Goal: Task Accomplishment & Management: Complete application form

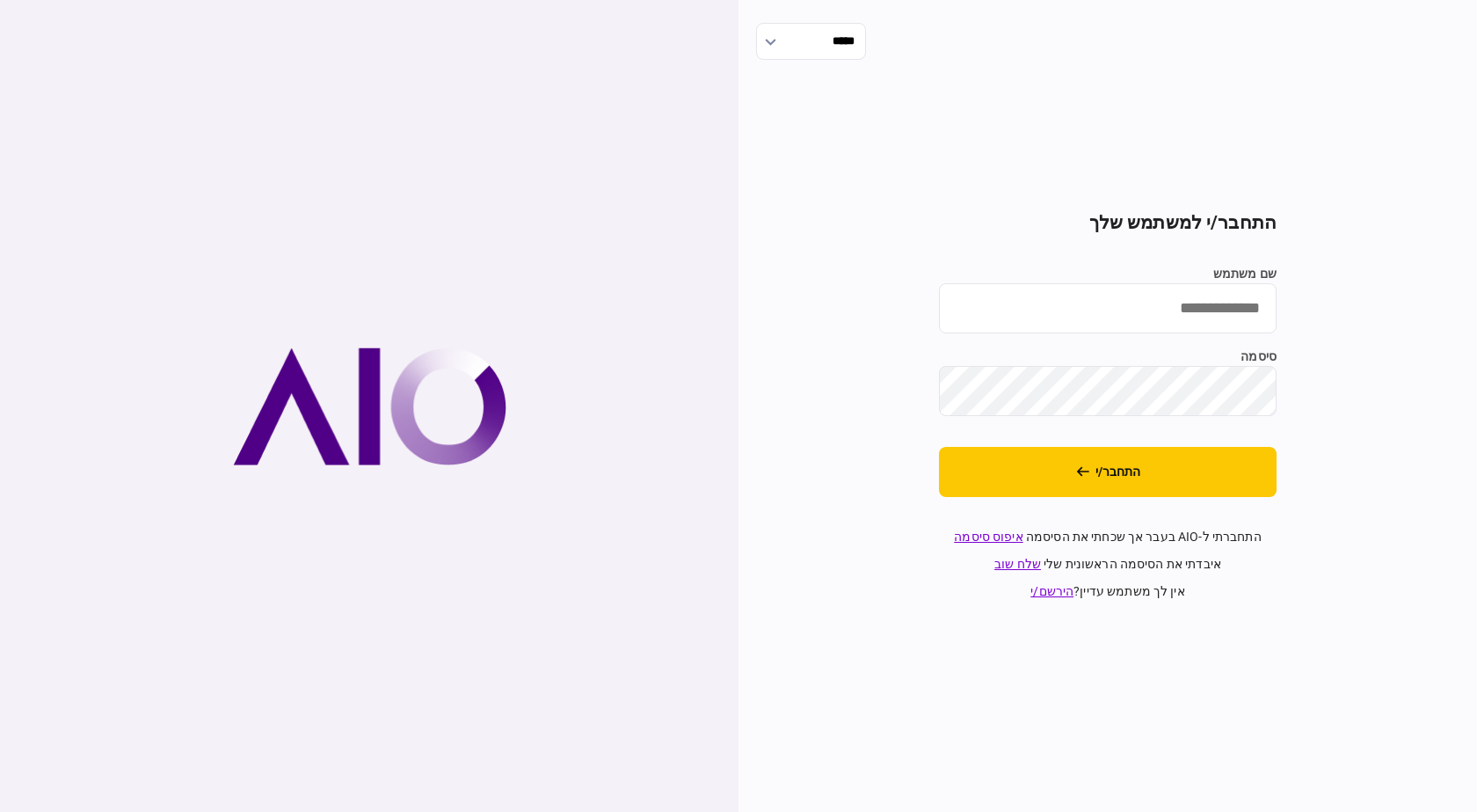
click at [1243, 317] on input "שם משתמש" at bounding box center [1108, 308] width 338 height 50
type input "**********"
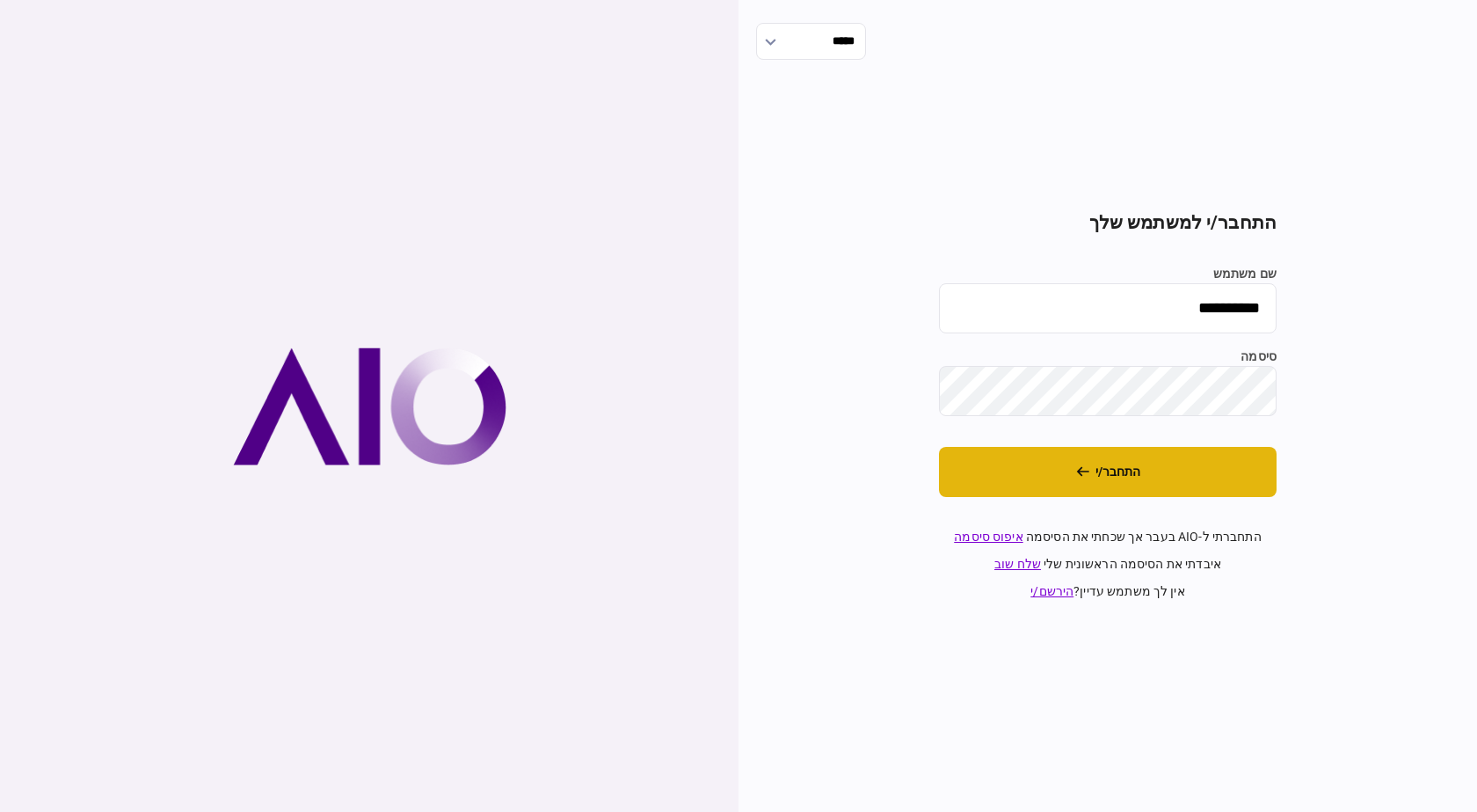
click at [1169, 491] on button "התחבר/י" at bounding box center [1108, 472] width 338 height 50
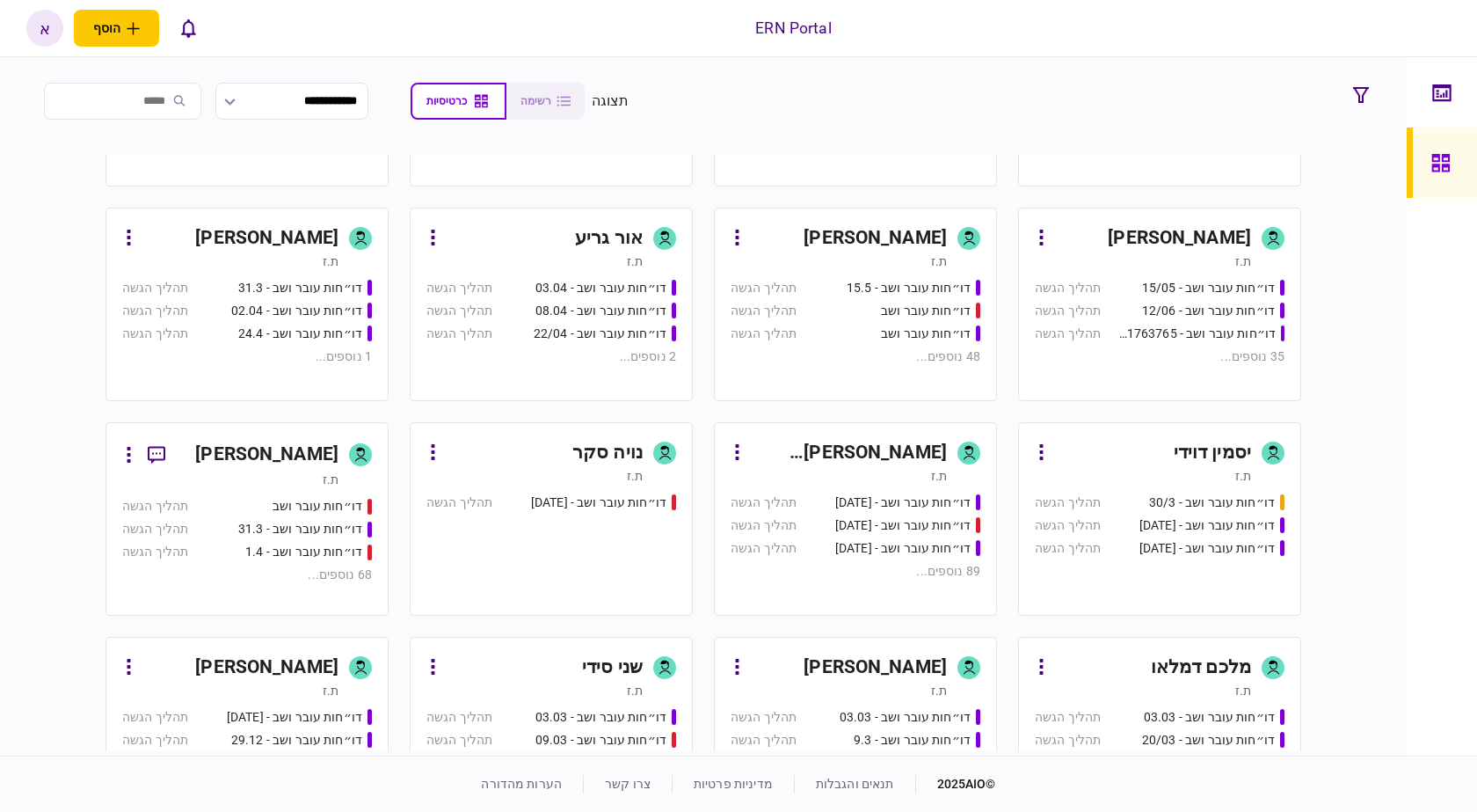
scroll to position [750, 0]
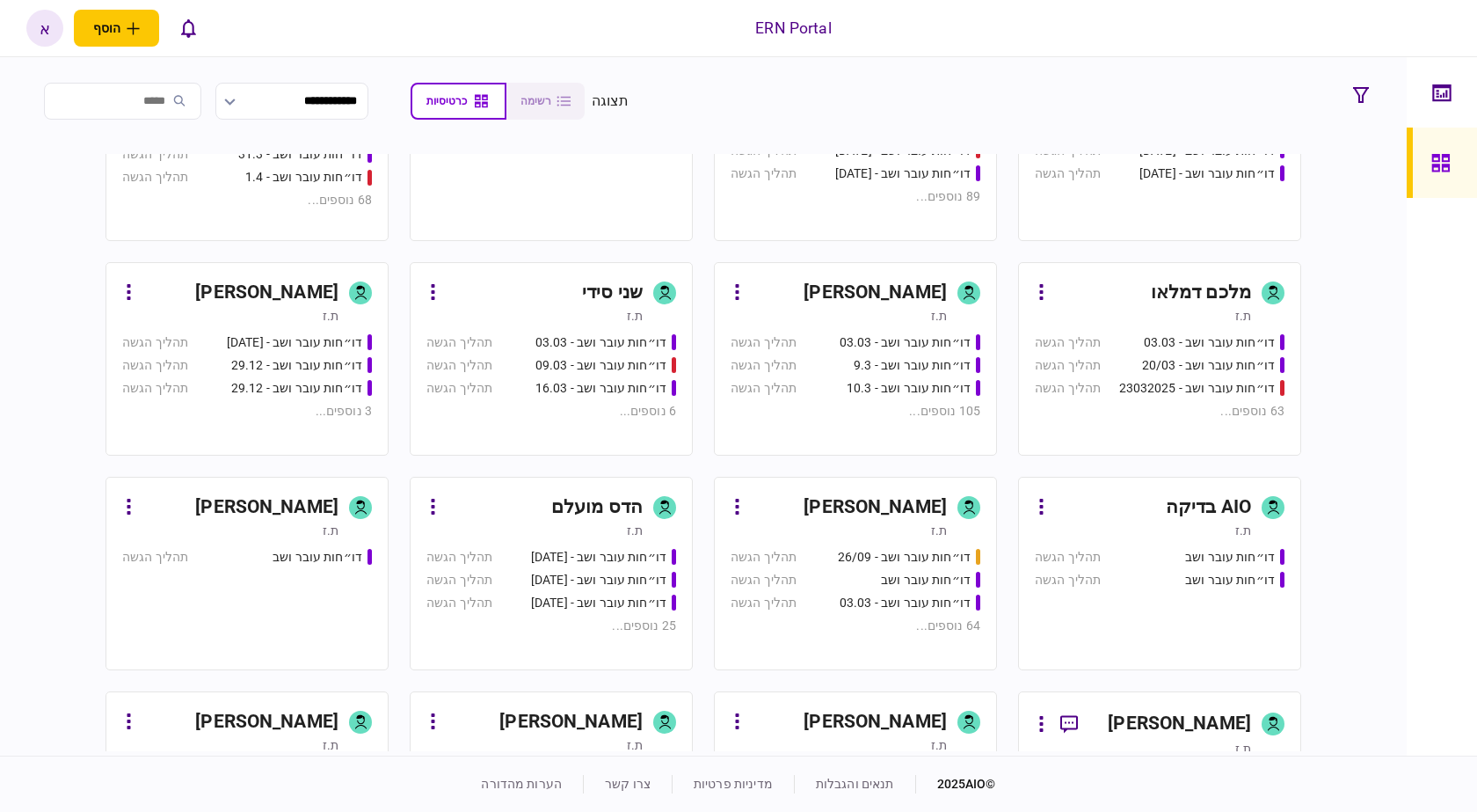
click at [852, 329] on link "איתמר שקד ת.ז דו״חות עובר ושב - 03.03 תהליך הגשה דו״חות עובר ושב - 9.3 תהליך הג…" at bounding box center [856, 359] width 283 height 194
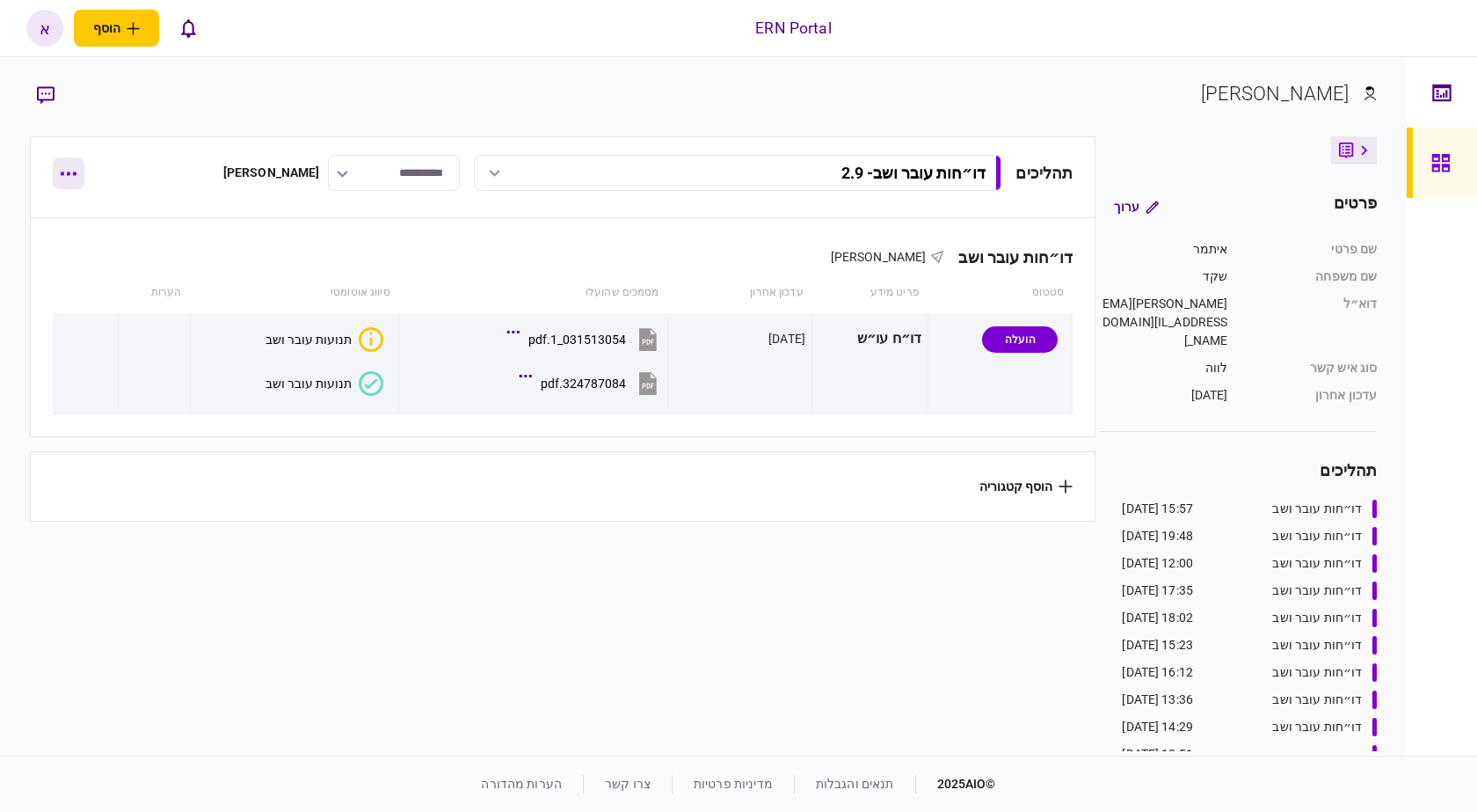
click at [61, 162] on button "button" at bounding box center [69, 173] width 32 height 32
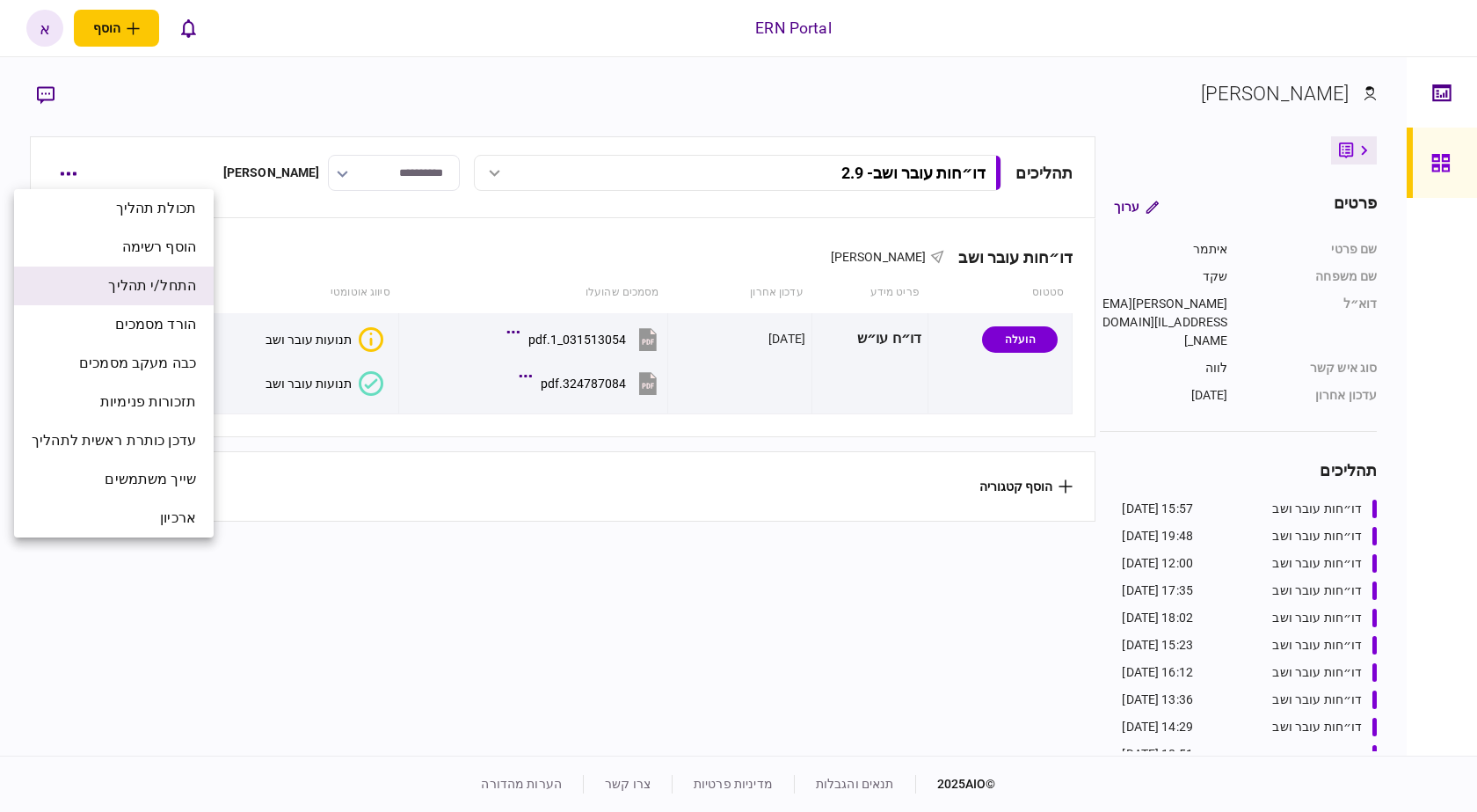
click at [187, 278] on span "התחל/י תהליך" at bounding box center [152, 286] width 88 height 21
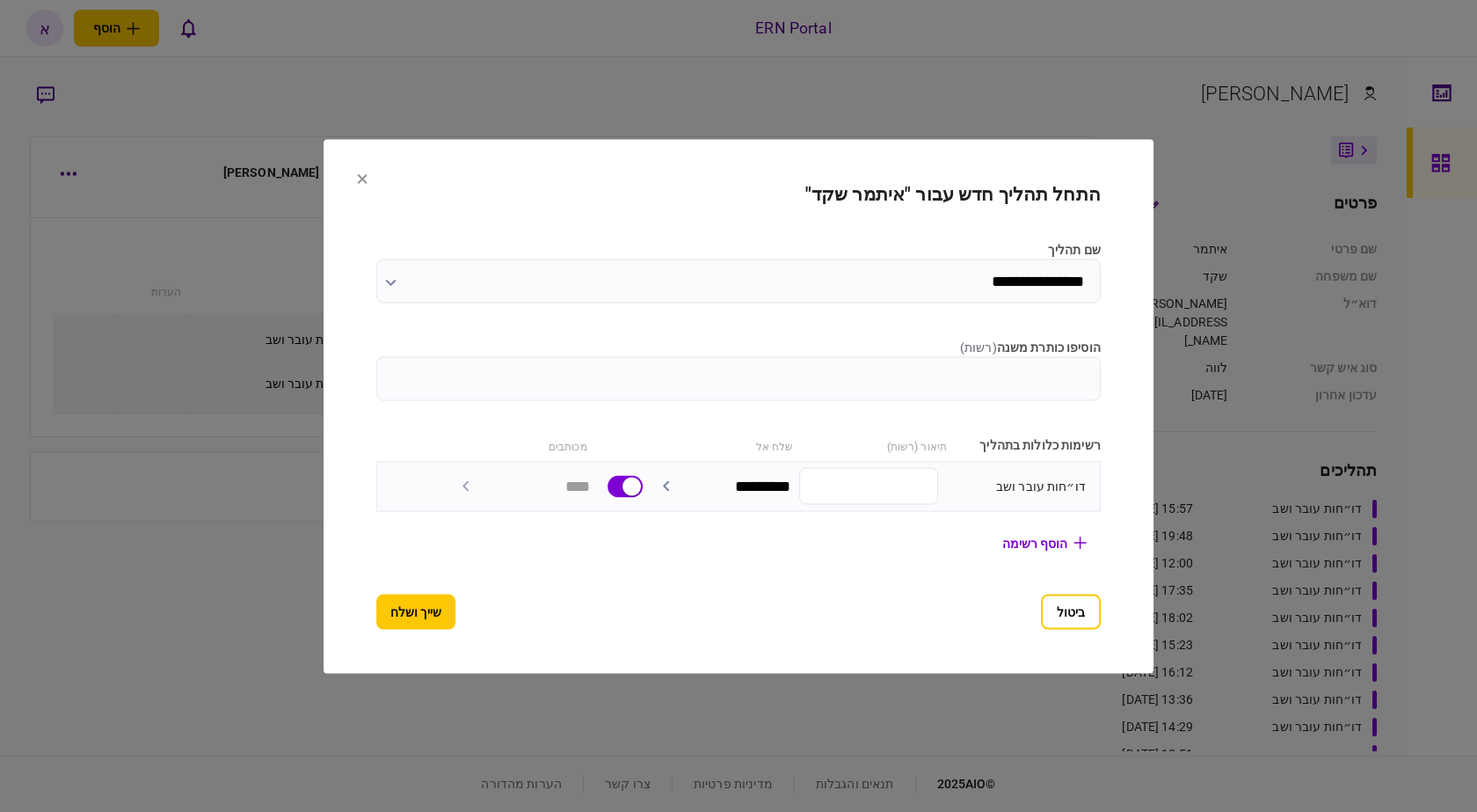
click at [1100, 369] on input "הוסיפו כותרת משנה ( רשות )" at bounding box center [739, 378] width 725 height 44
type input "***"
click at [429, 614] on button "שייך ושלח" at bounding box center [416, 611] width 79 height 35
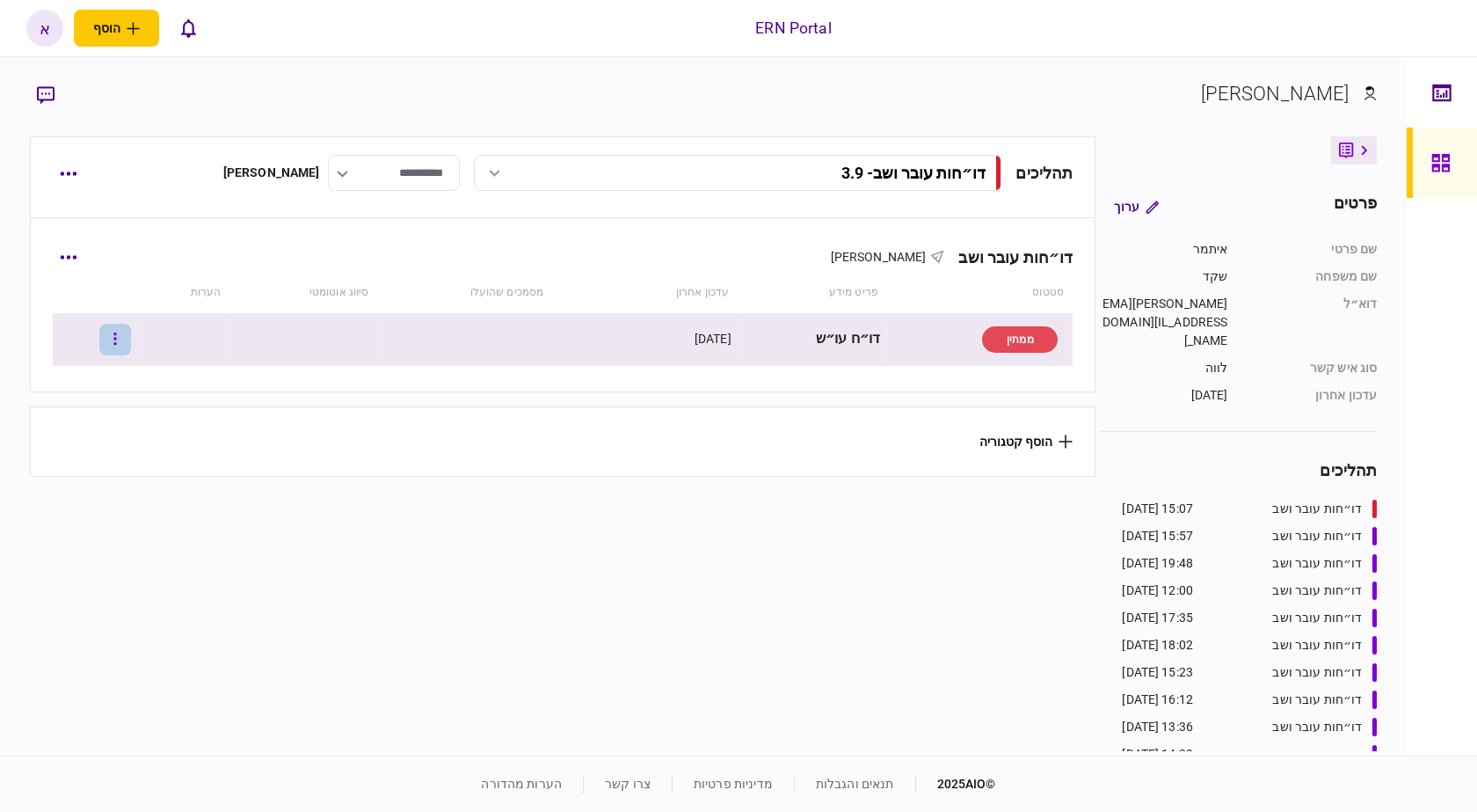
click at [125, 340] on button "button" at bounding box center [115, 340] width 32 height 32
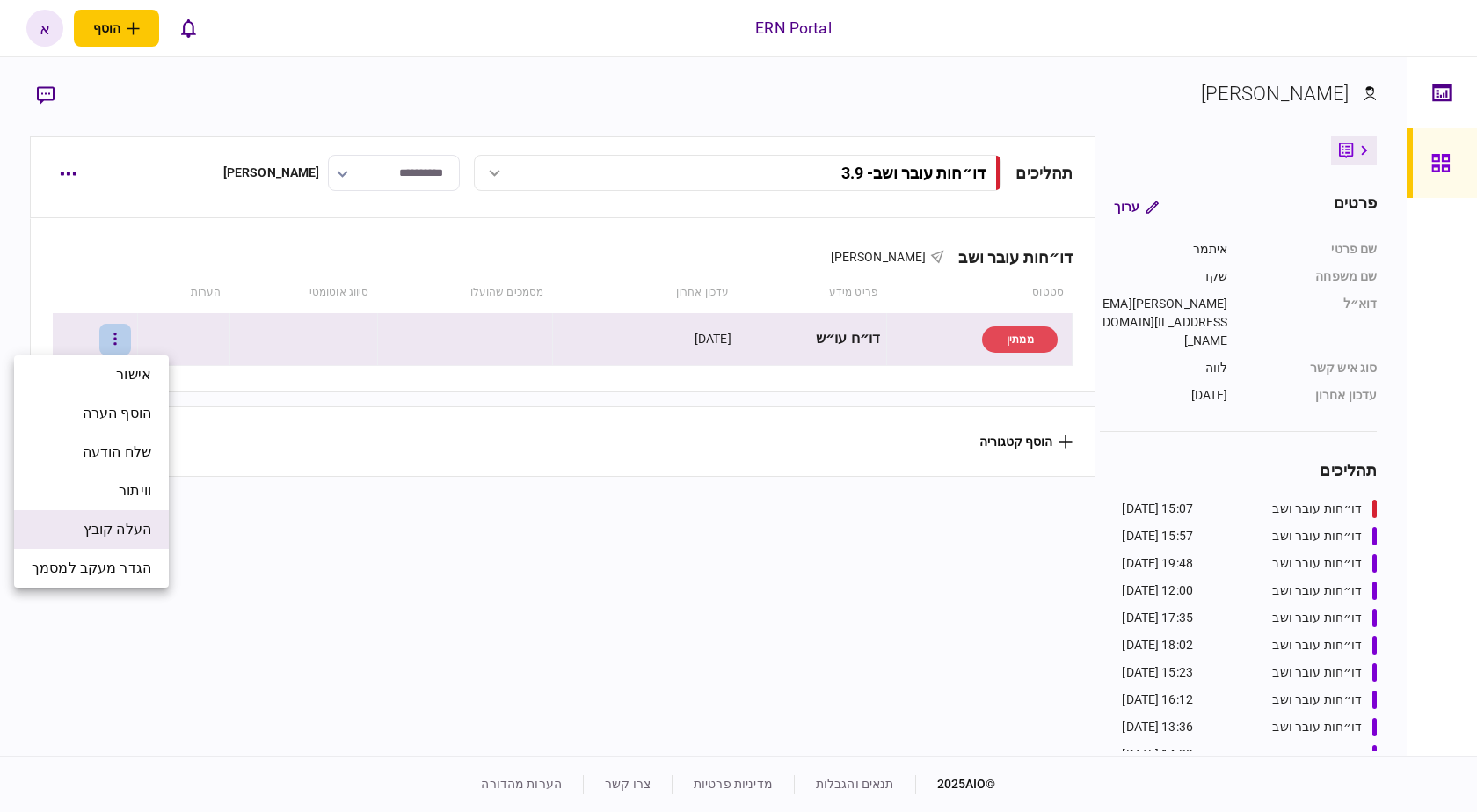
click at [152, 538] on li "העלה קובץ" at bounding box center [91, 530] width 155 height 39
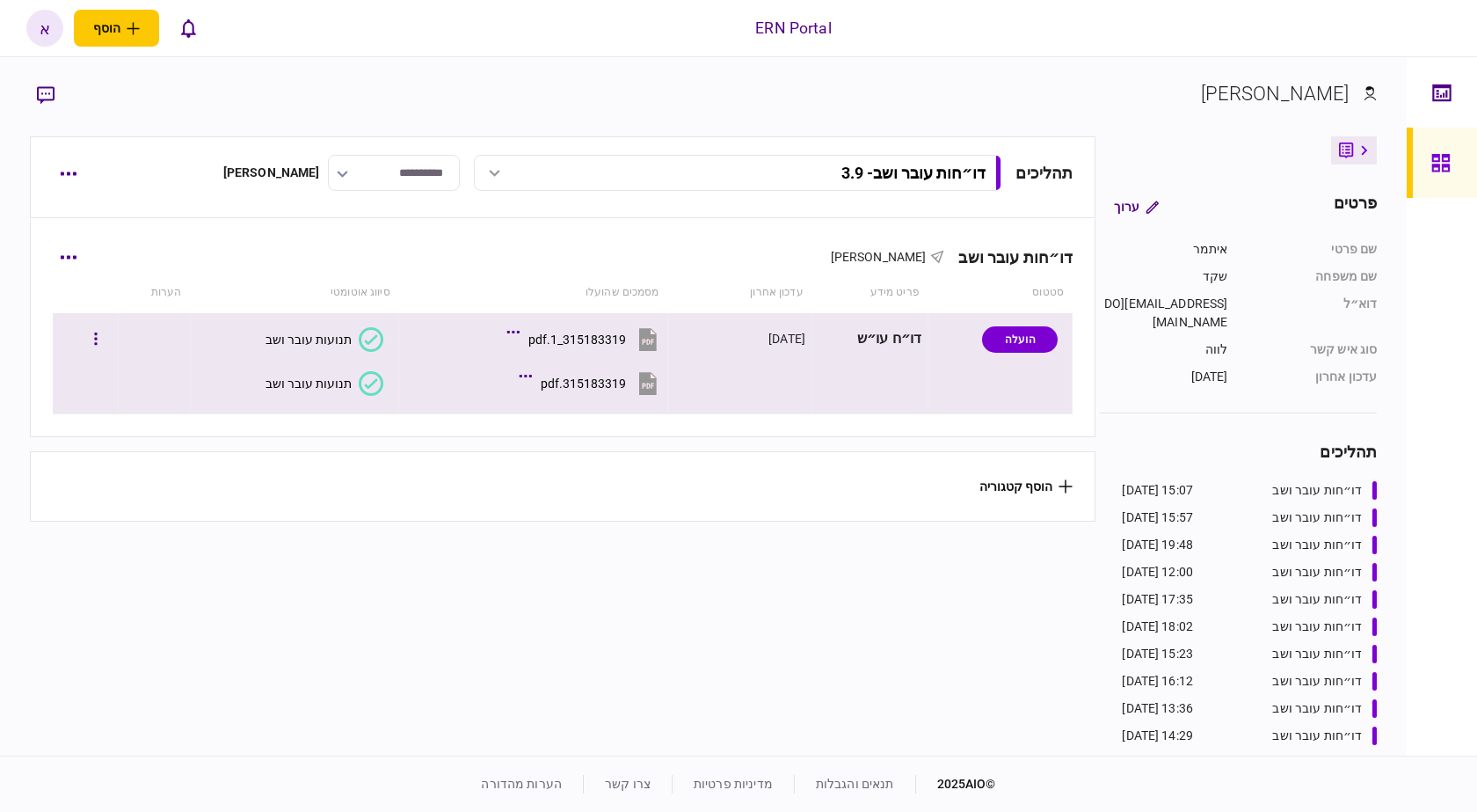
click at [282, 384] on div "תנועות עובר ושב" at bounding box center [309, 384] width 86 height 14
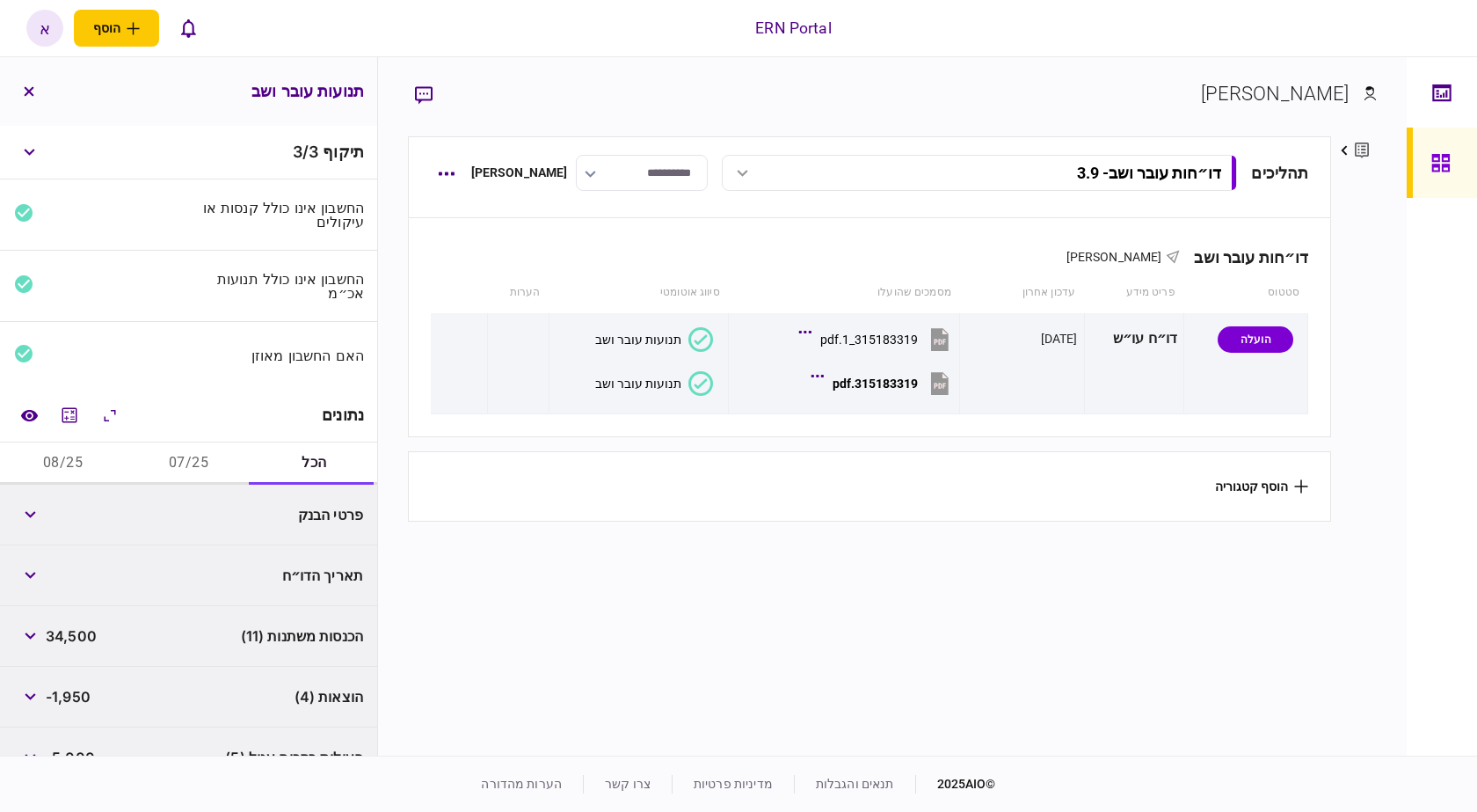
click at [206, 453] on button "07/25" at bounding box center [188, 464] width 126 height 42
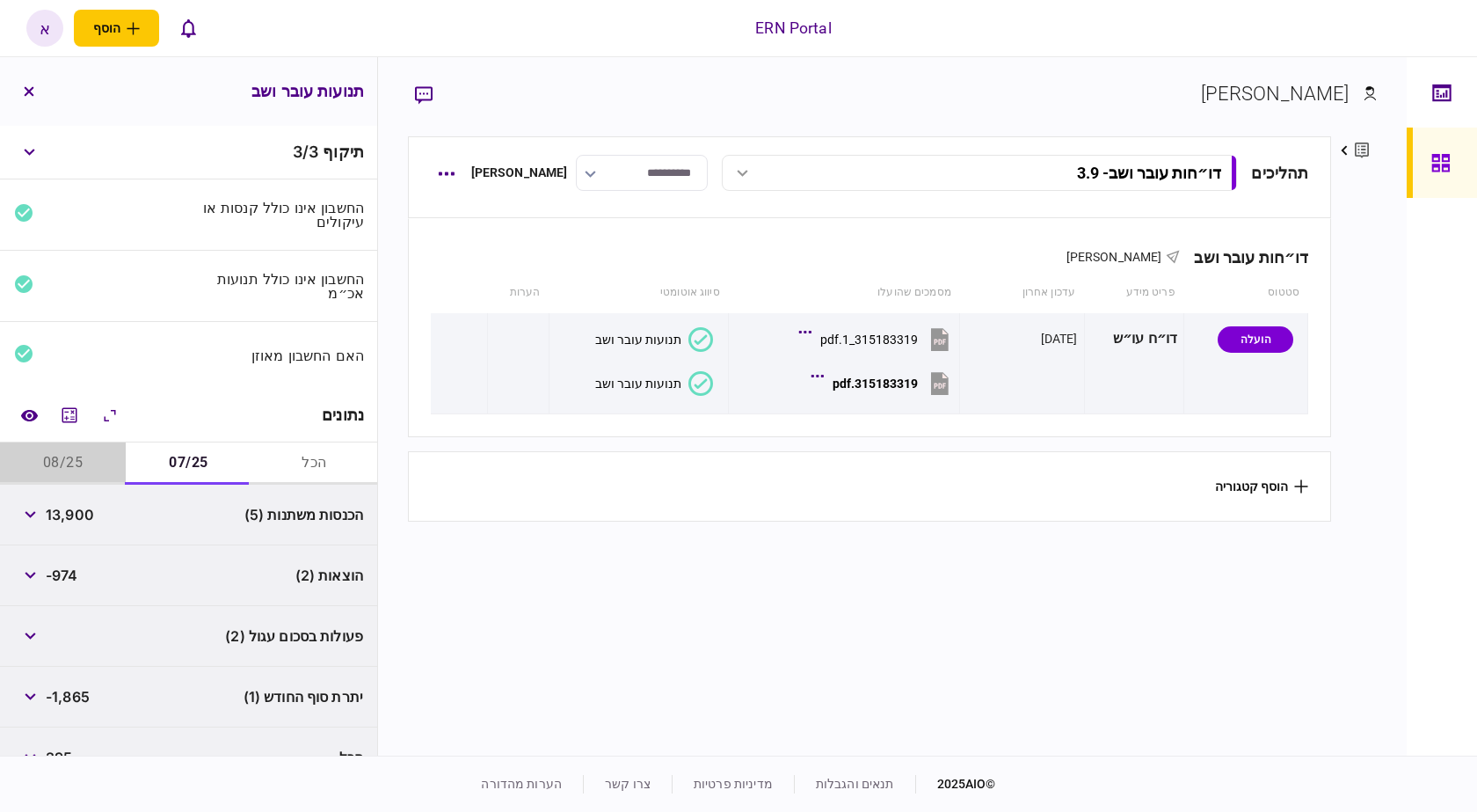
click at [49, 465] on button "08/25" at bounding box center [62, 464] width 126 height 42
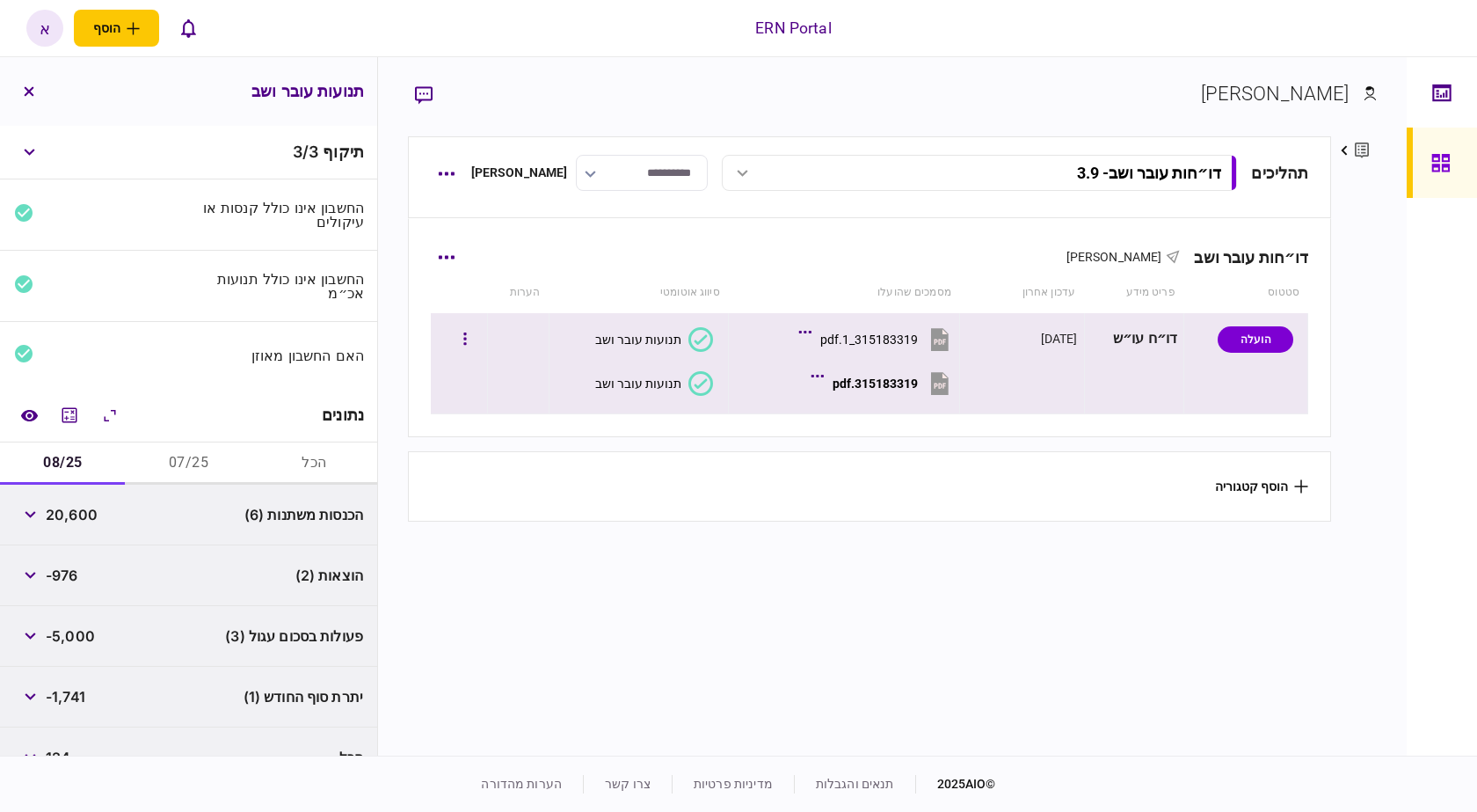
click at [666, 344] on div "תנועות עובר ושב" at bounding box center [639, 340] width 86 height 14
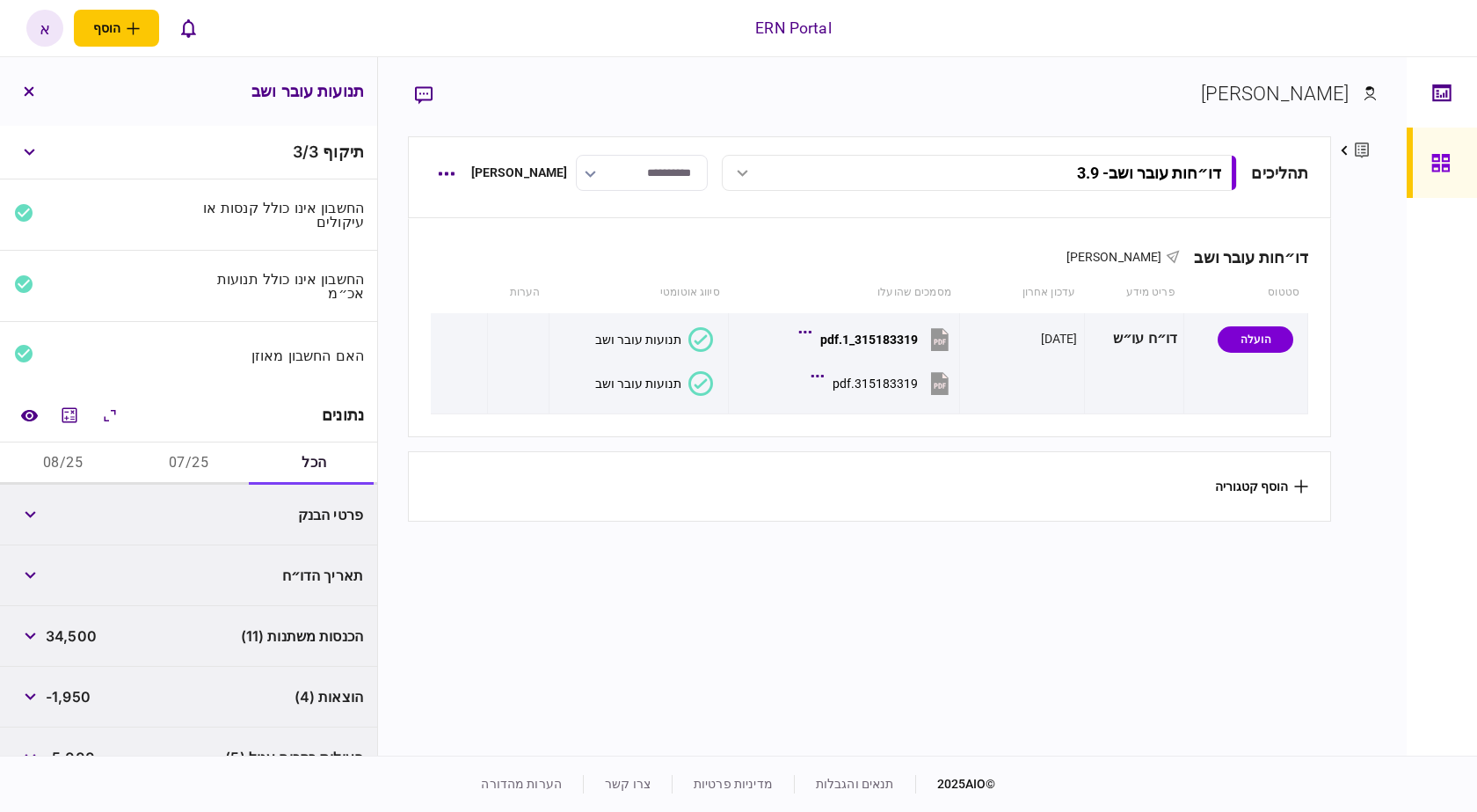
click at [173, 467] on button "07/25" at bounding box center [188, 464] width 126 height 42
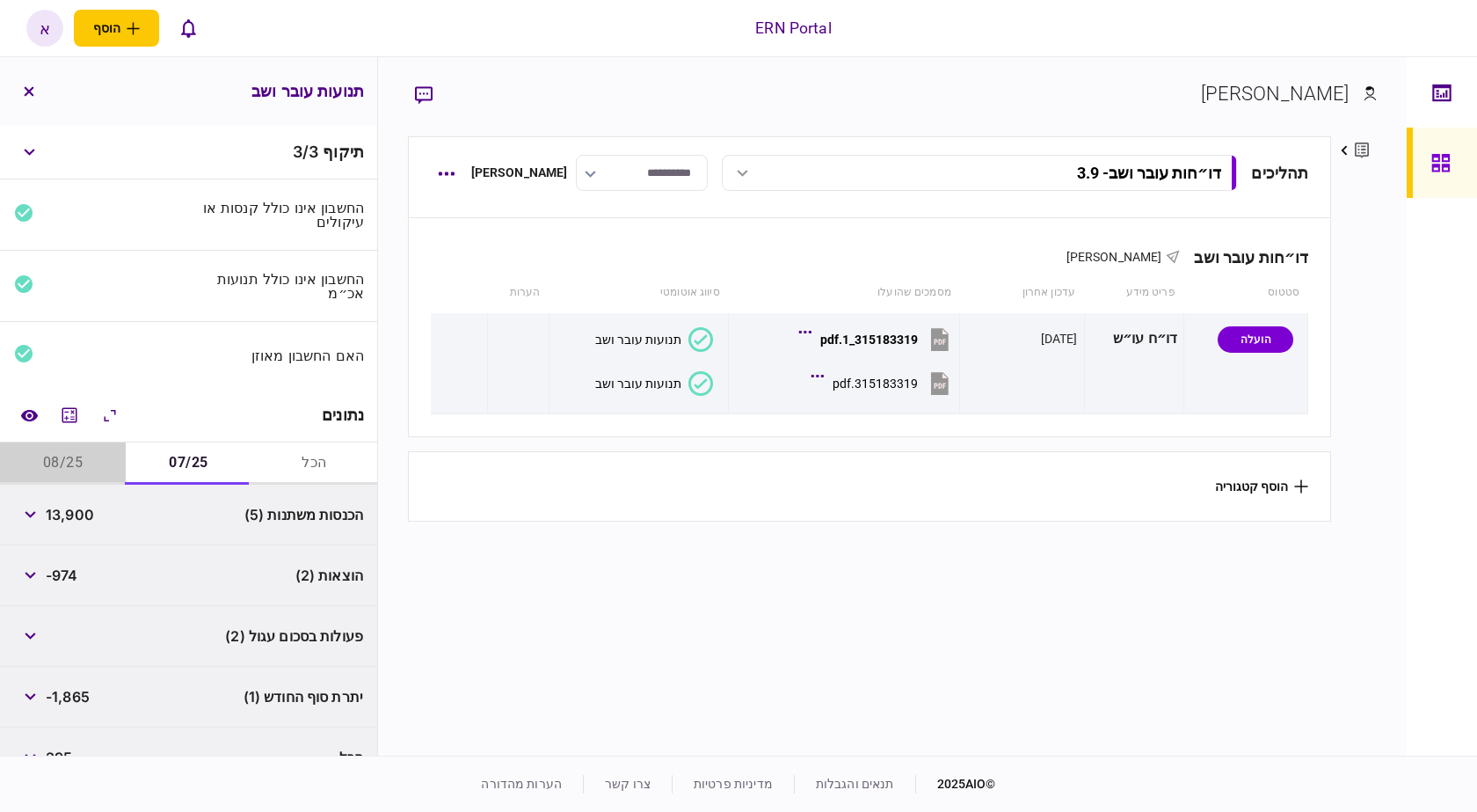
click at [64, 458] on button "08/25" at bounding box center [62, 464] width 126 height 42
drag, startPoint x: 545, startPoint y: 553, endPoint x: 554, endPoint y: 552, distance: 9.1
click at [551, 553] on section "תהליכים דו״חות עובר ושב - 3.9 דו״חות עובר ושב - 3.9 15:07 03/09/2025 דו״חות עוב…" at bounding box center [870, 443] width 924 height 615
click at [602, 545] on section "תהליכים דו״חות עובר ושב - 3.9 דו״חות עובר ושב - 3.9 15:07 03/09/2025 דו״חות עוב…" at bounding box center [870, 443] width 924 height 615
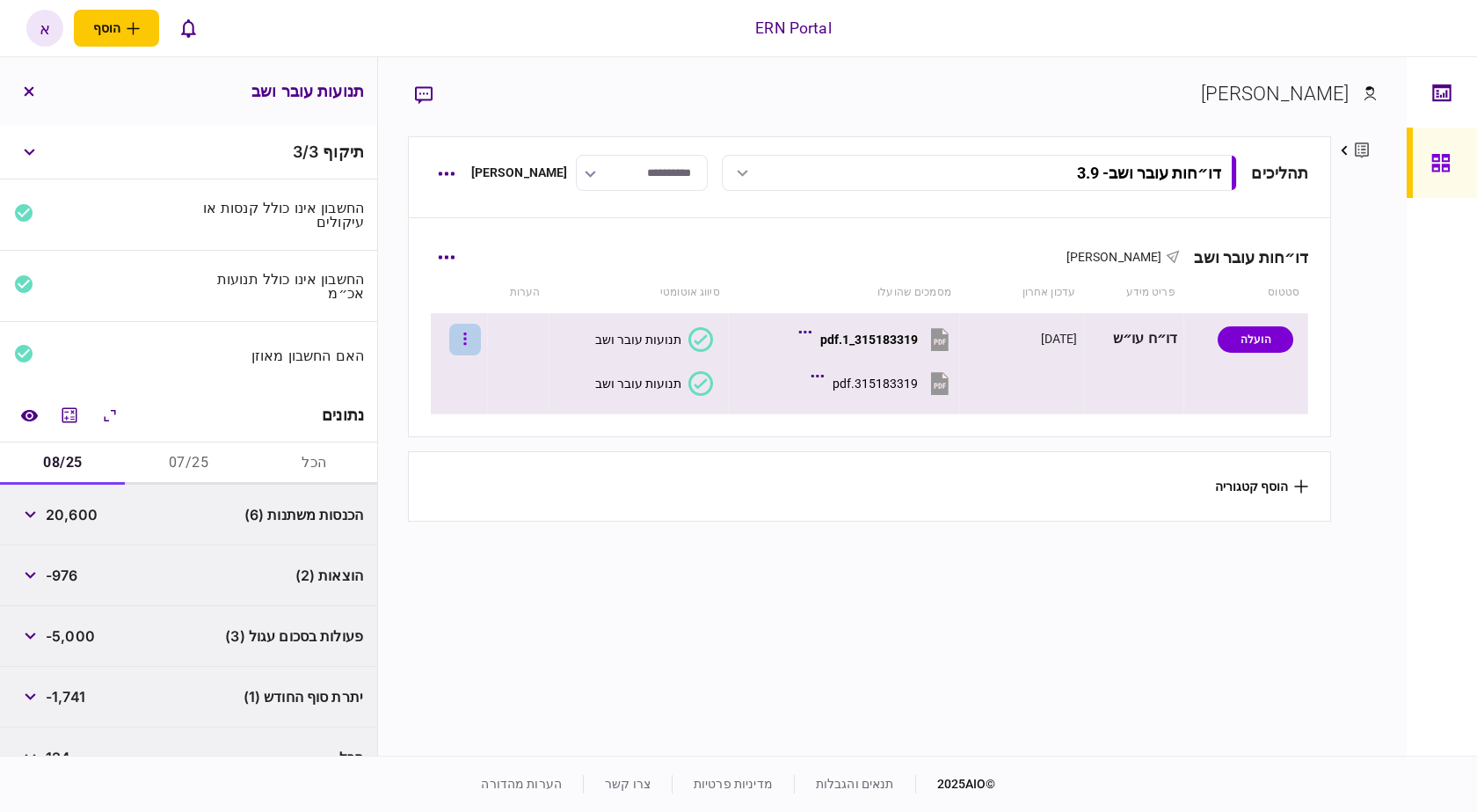
click at [472, 334] on button "button" at bounding box center [465, 340] width 32 height 32
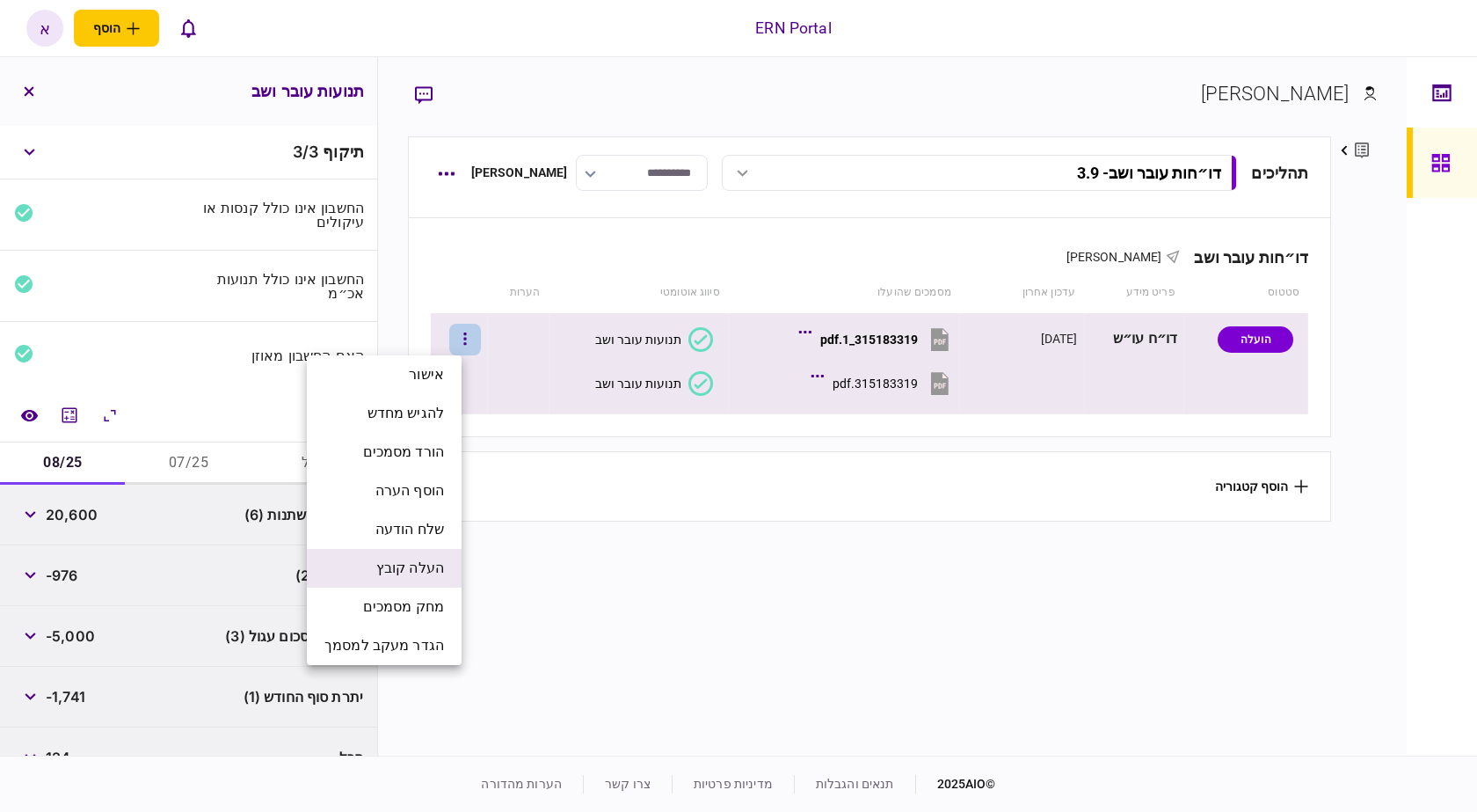
click at [430, 574] on span "העלה קובץ" at bounding box center [410, 568] width 68 height 21
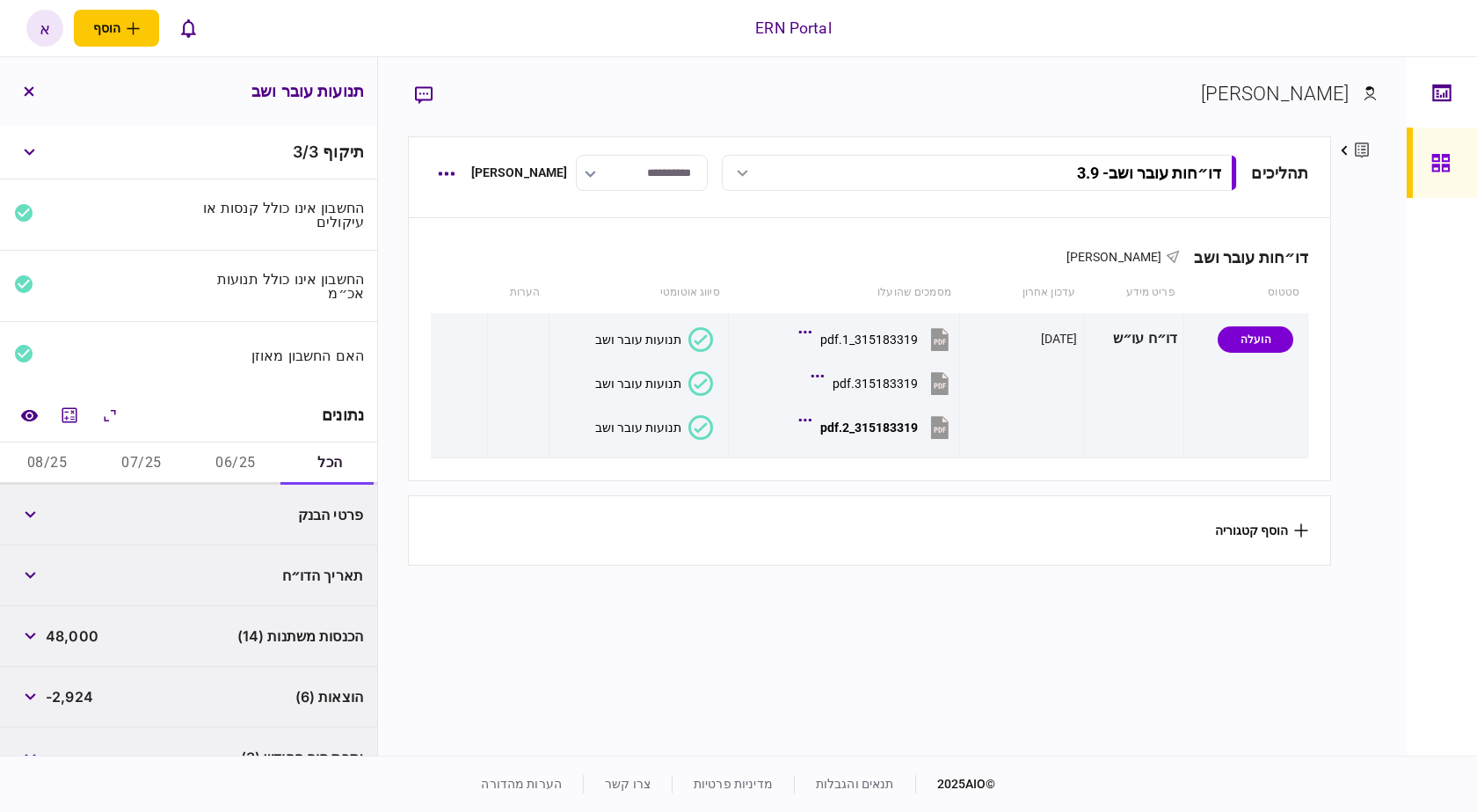
click at [249, 450] on button "06/25" at bounding box center [236, 464] width 94 height 42
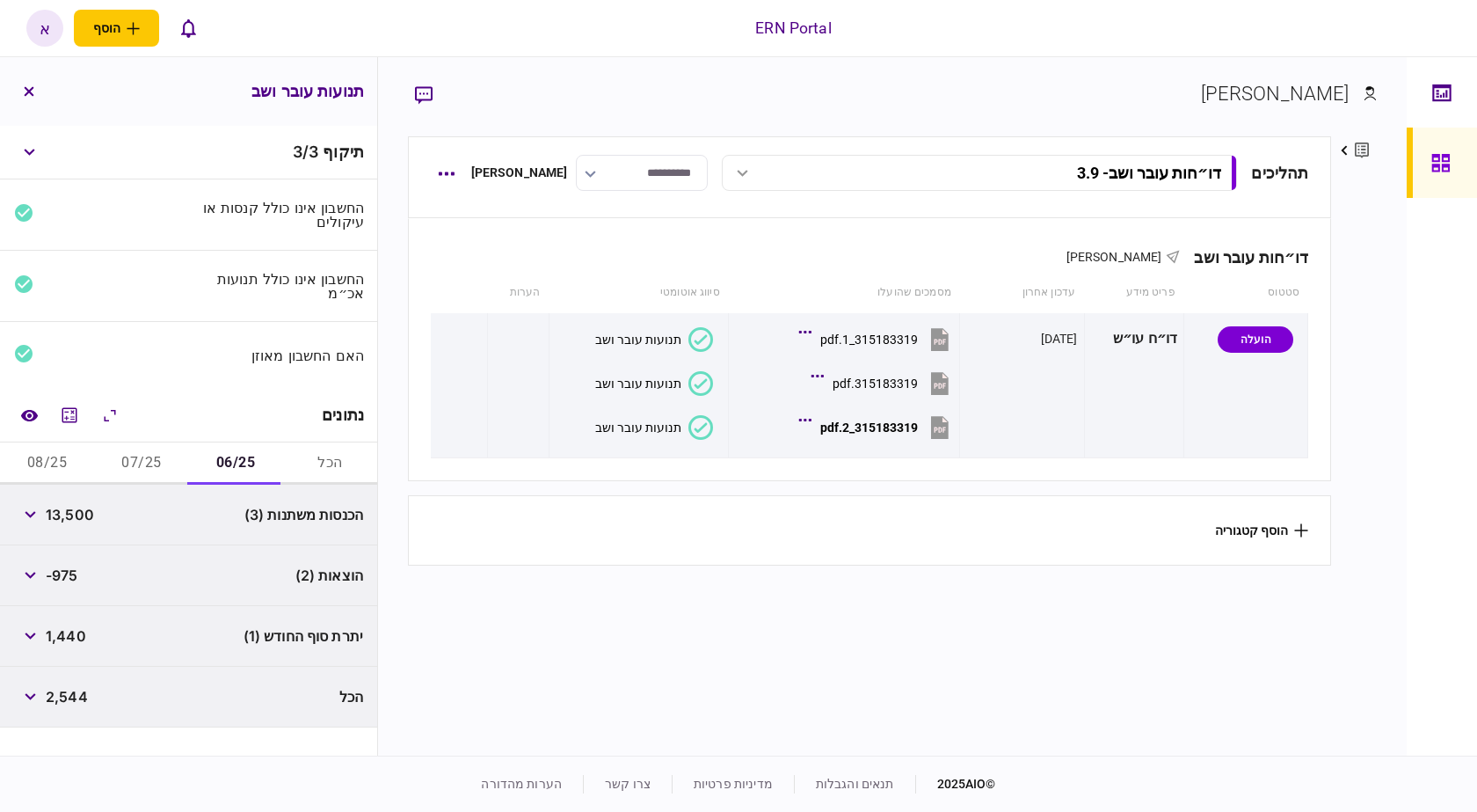
click at [80, 520] on span "13,500" at bounding box center [69, 515] width 48 height 21
copy span "13,500"
click at [68, 574] on span "-975" at bounding box center [62, 575] width 33 height 21
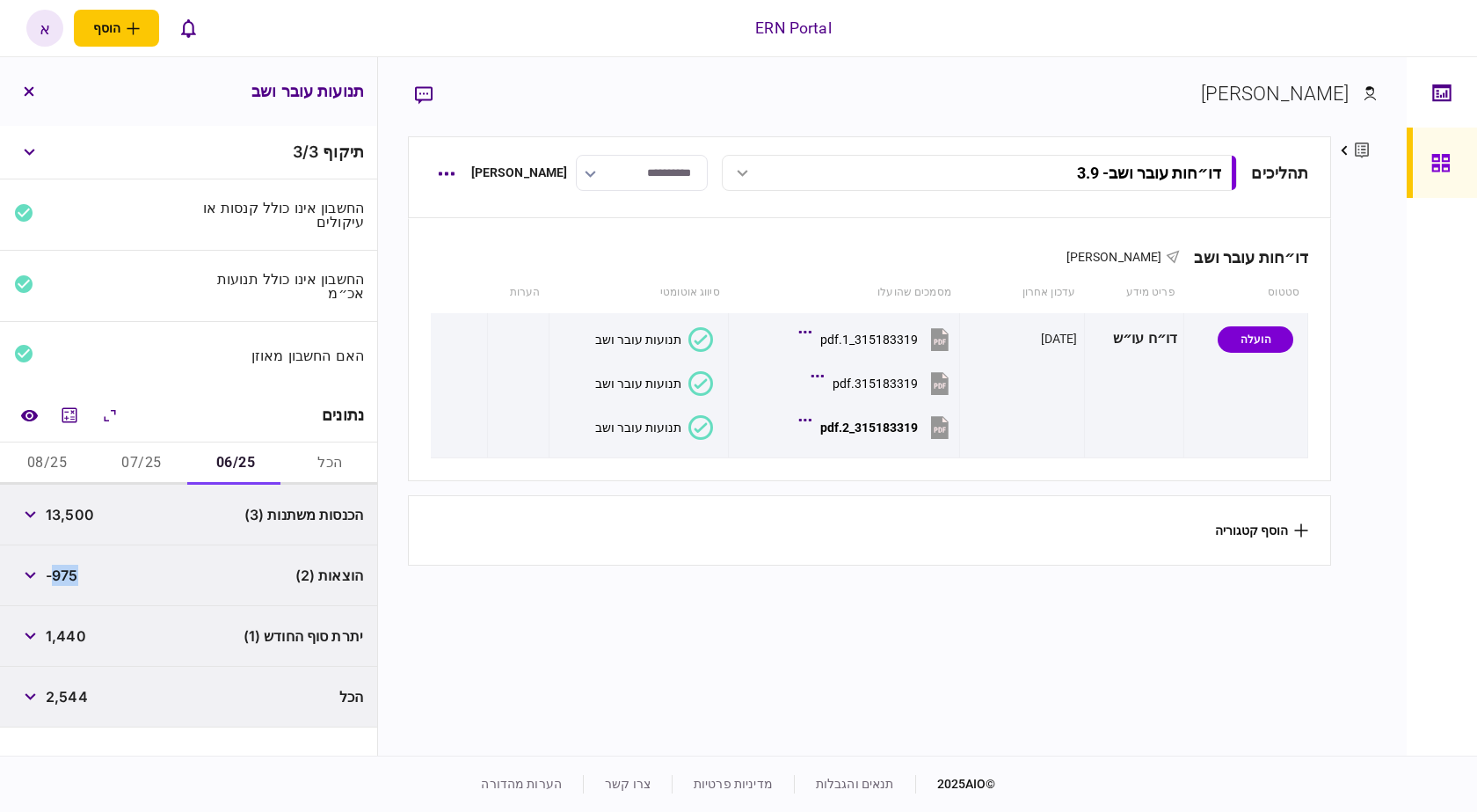
copy span "975"
click at [76, 631] on span "1,440" at bounding box center [66, 636] width 40 height 21
copy span "1,440"
click at [156, 459] on button "07/25" at bounding box center [141, 464] width 94 height 42
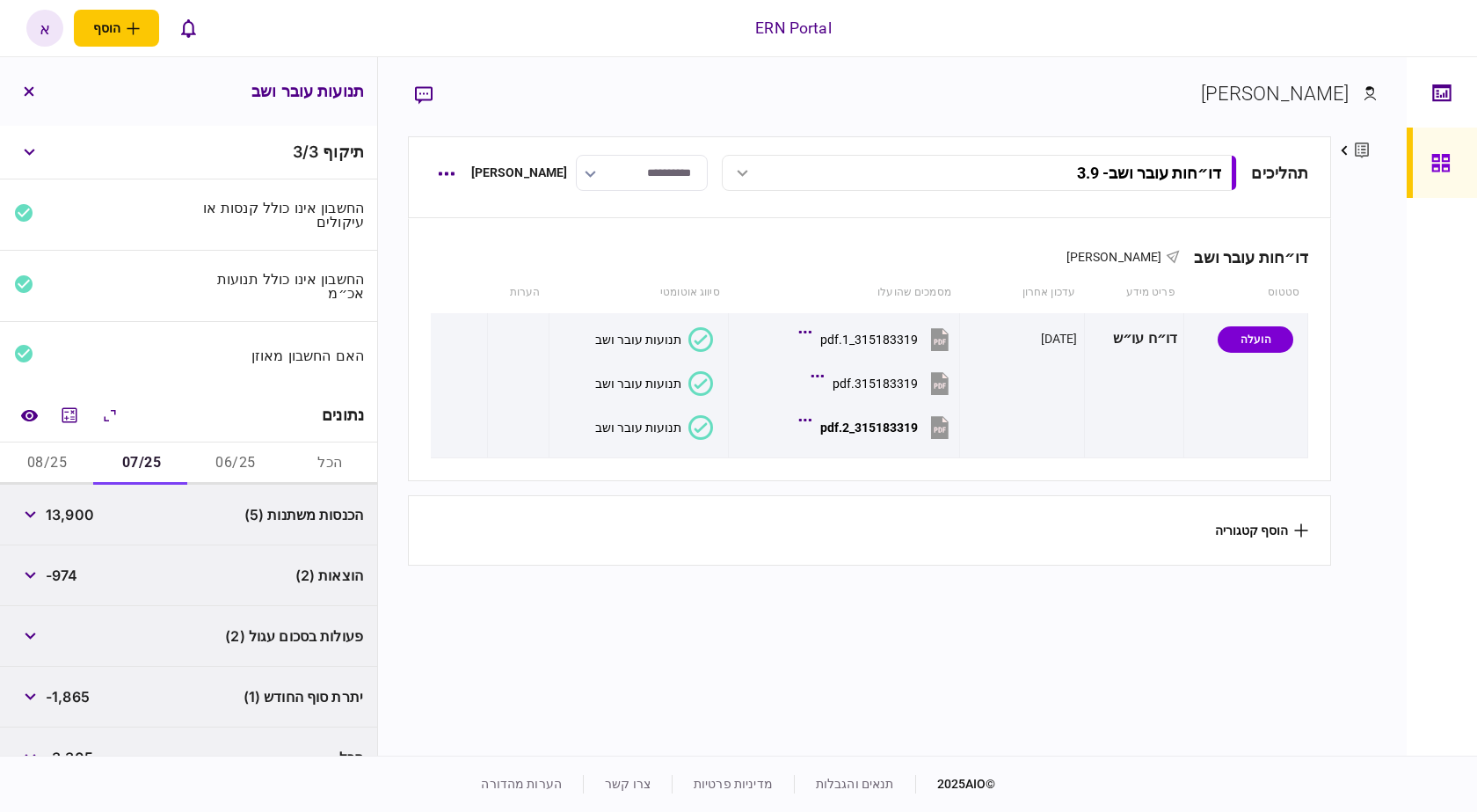
click at [84, 515] on span "13,900" at bounding box center [69, 515] width 48 height 21
copy span "13,900"
click at [73, 577] on span "-974" at bounding box center [62, 575] width 33 height 21
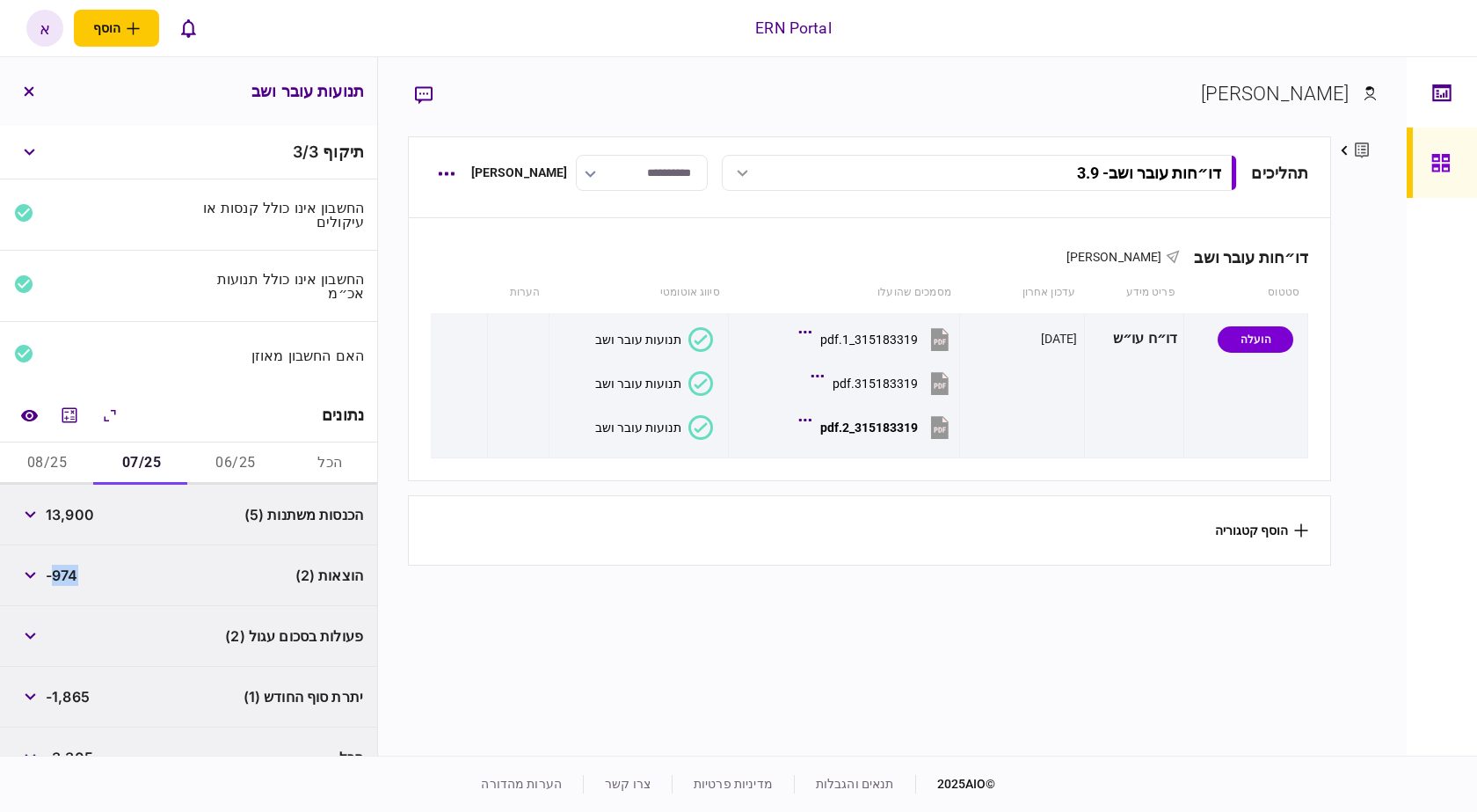
copy span "974"
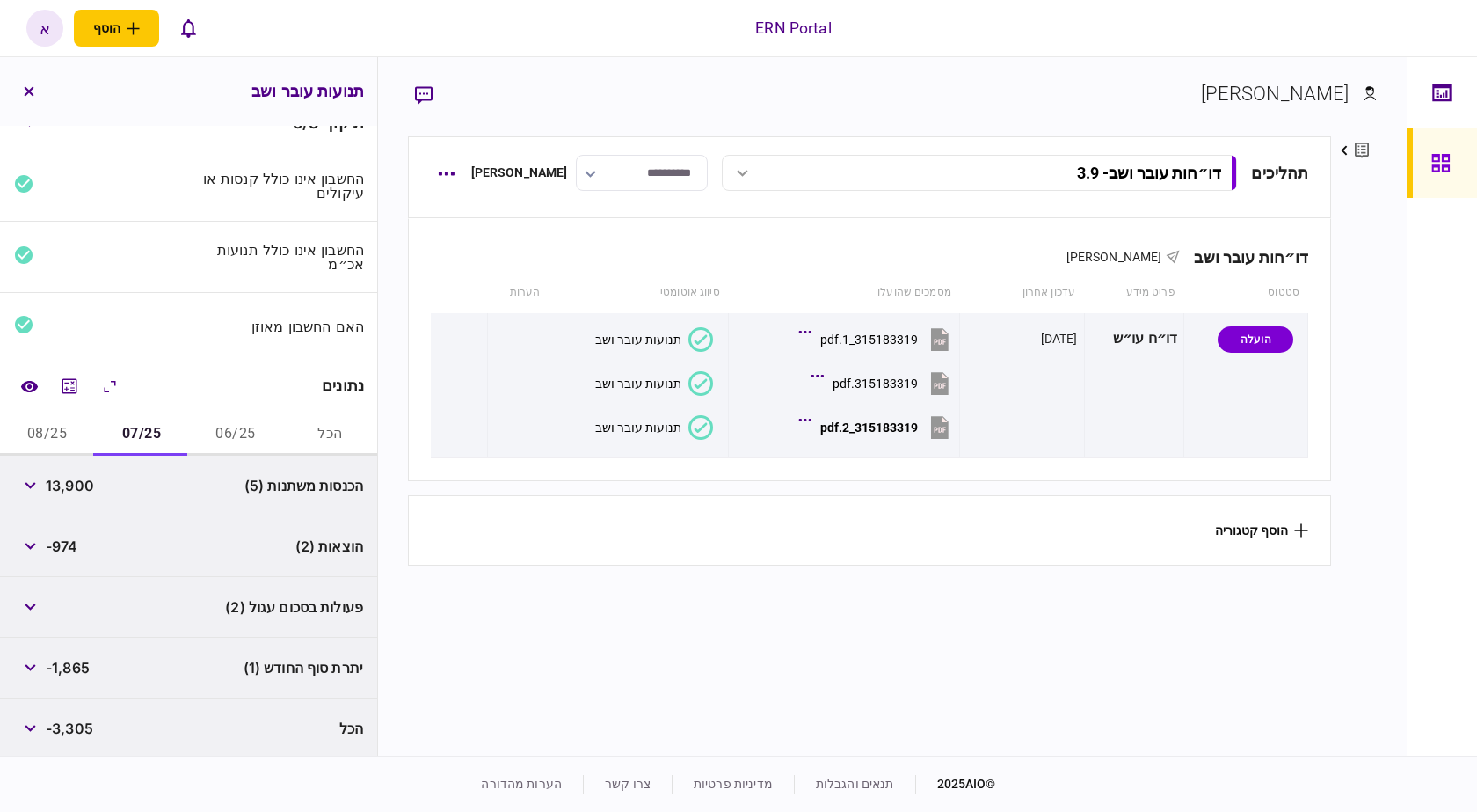
click at [66, 672] on span "-1,865" at bounding box center [68, 668] width 44 height 21
copy span "1,865"
click at [29, 428] on button "08/25" at bounding box center [47, 435] width 94 height 42
click at [61, 486] on span "20,600" at bounding box center [71, 486] width 52 height 21
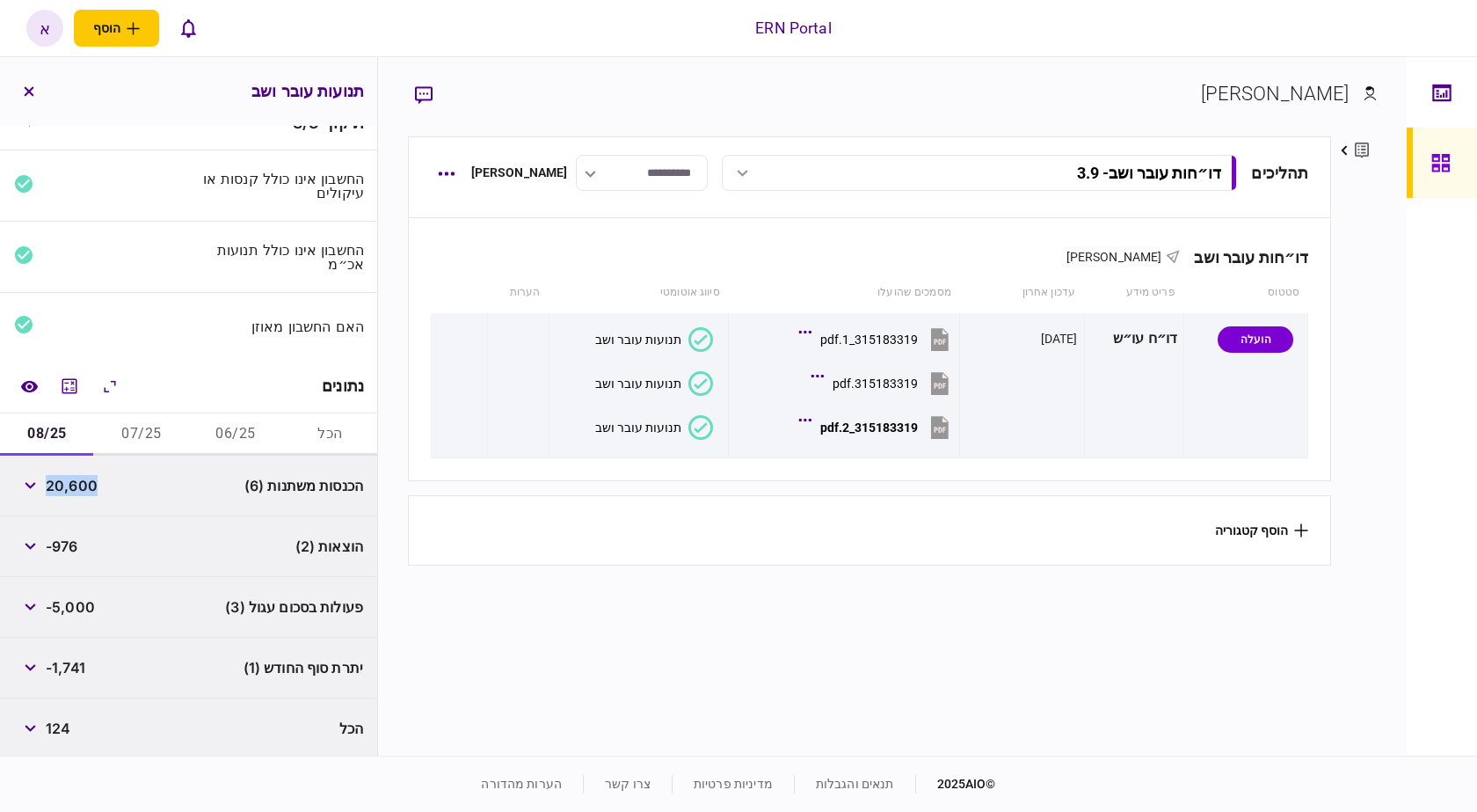
click at [61, 486] on span "20,600" at bounding box center [71, 486] width 52 height 21
copy span "20,600"
click at [50, 488] on span "20,600" at bounding box center [71, 486] width 52 height 21
click at [24, 491] on button "button" at bounding box center [30, 486] width 32 height 32
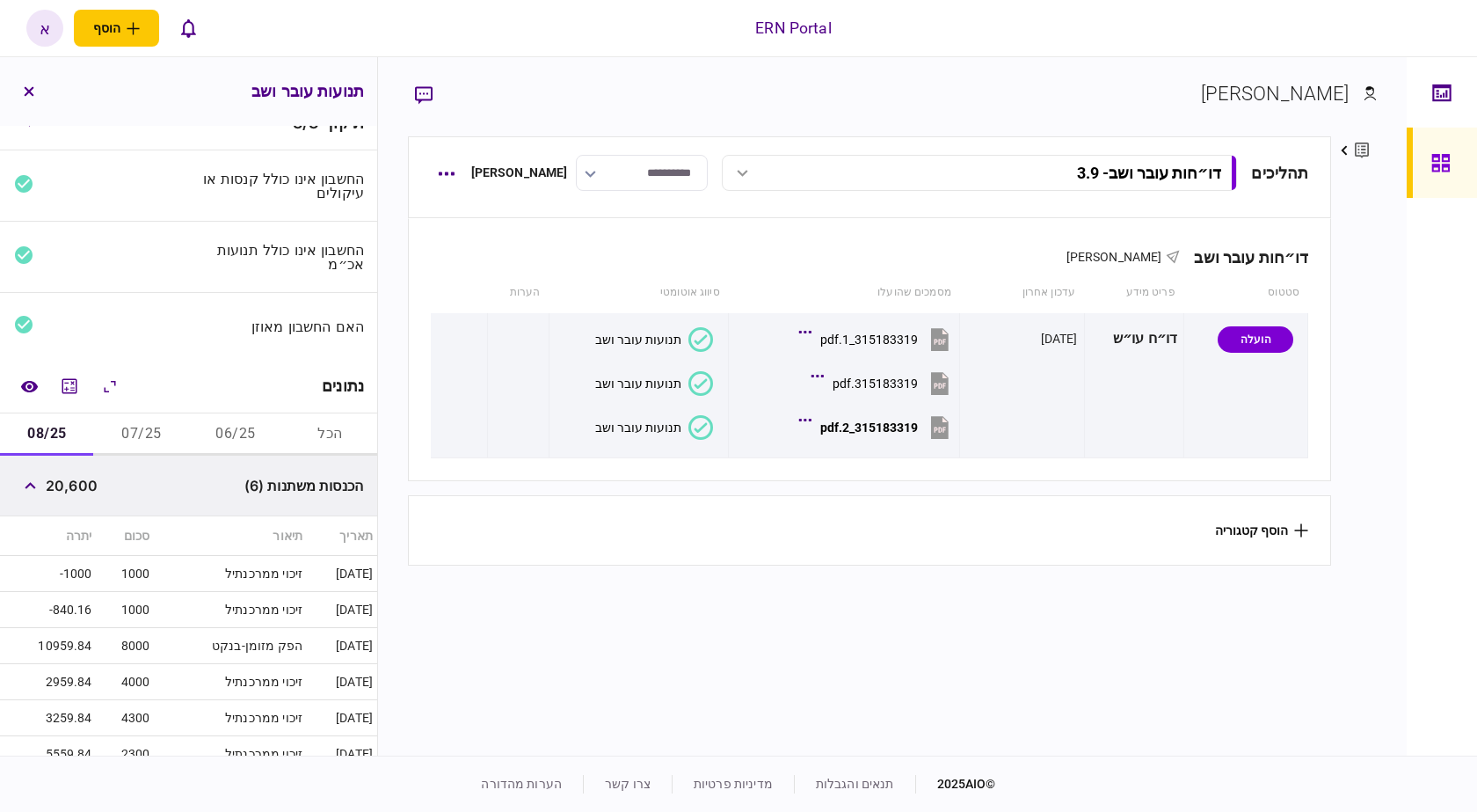
scroll to position [285, 0]
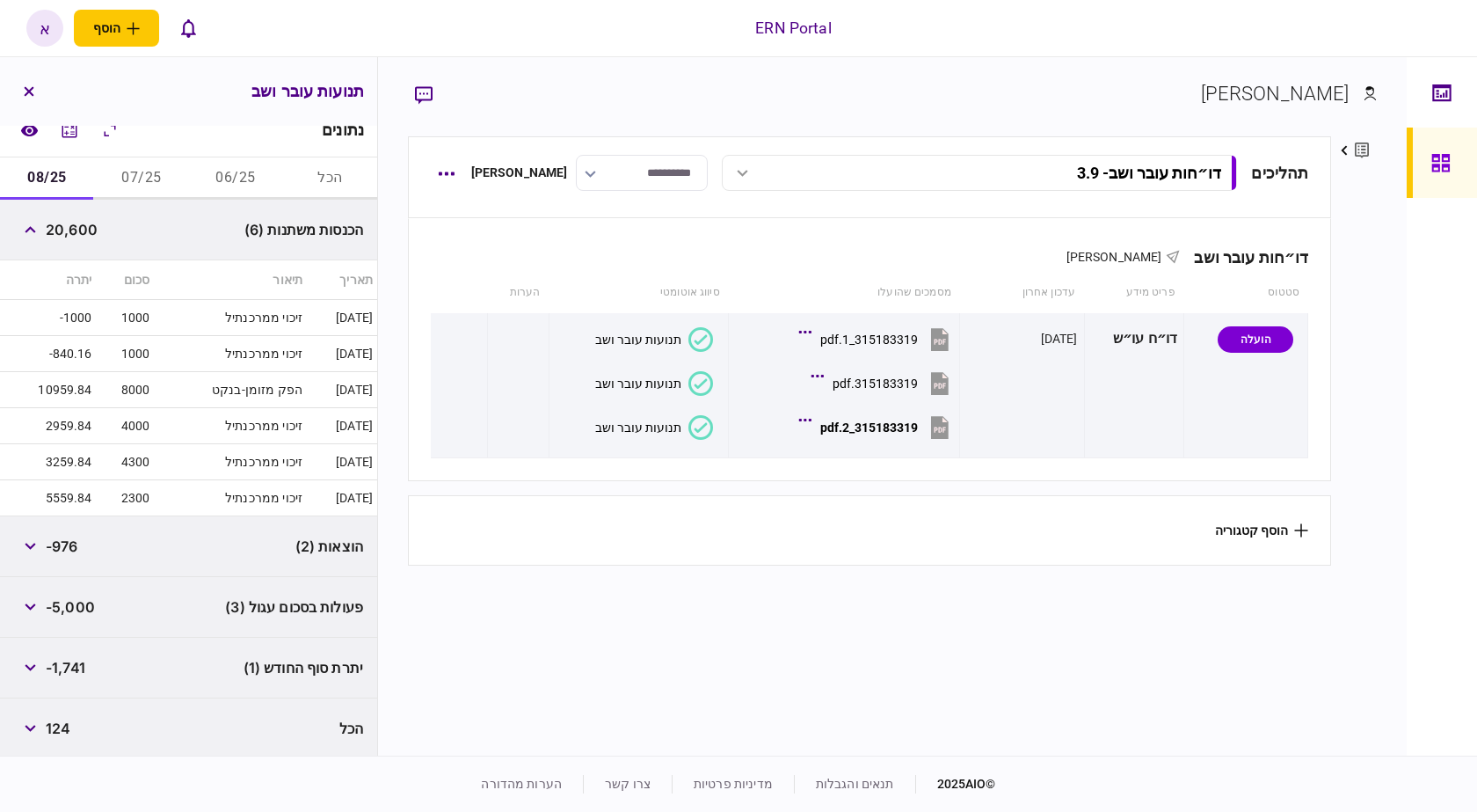
click at [77, 228] on span "20,600" at bounding box center [71, 230] width 52 height 21
copy span "20,600"
click at [70, 551] on span "-976" at bounding box center [62, 546] width 33 height 21
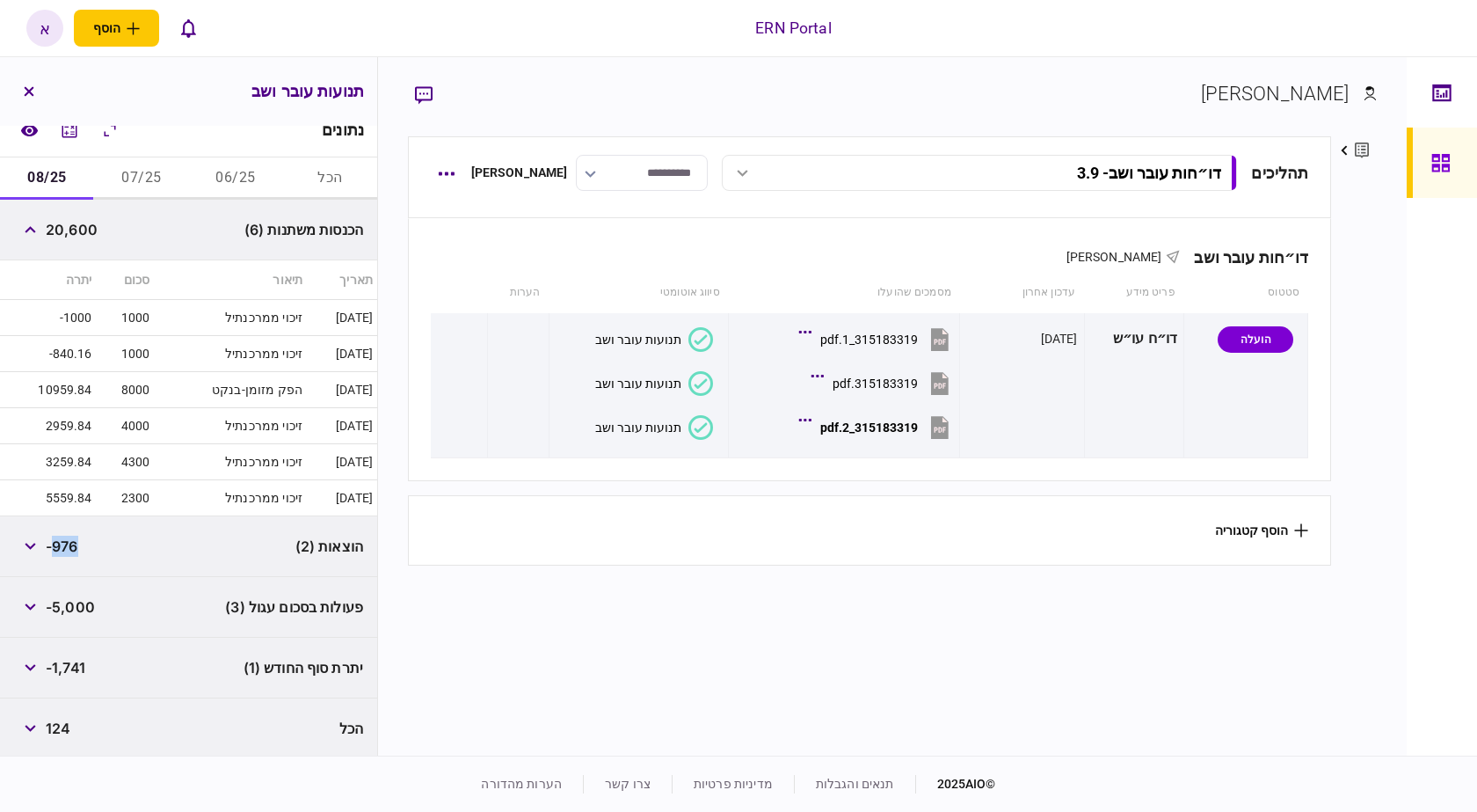
copy span "976"
click at [70, 667] on span "-1,741" at bounding box center [65, 668] width 40 height 21
copy span "1,741"
click at [44, 604] on button "button" at bounding box center [30, 607] width 32 height 32
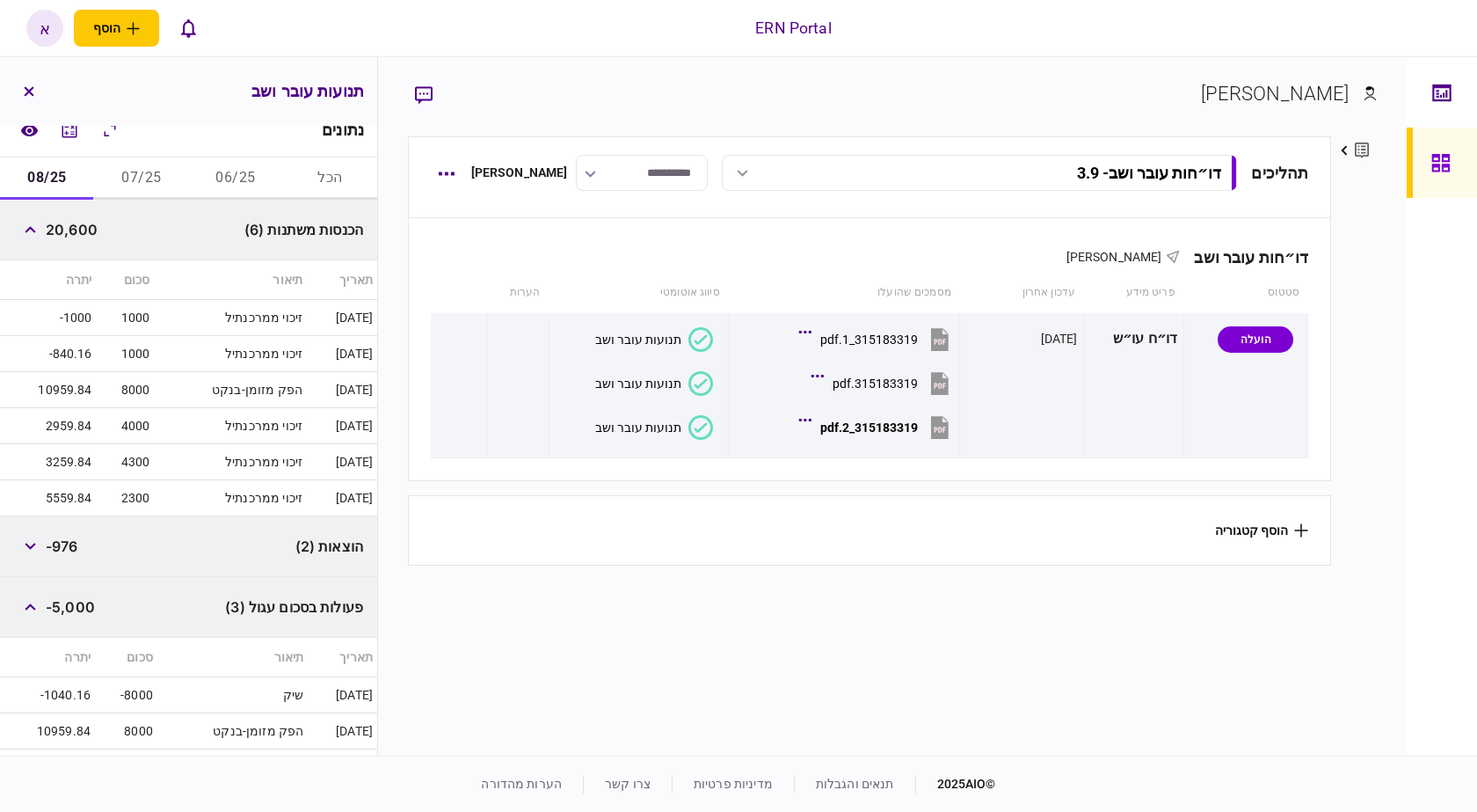
scroll to position [433, 0]
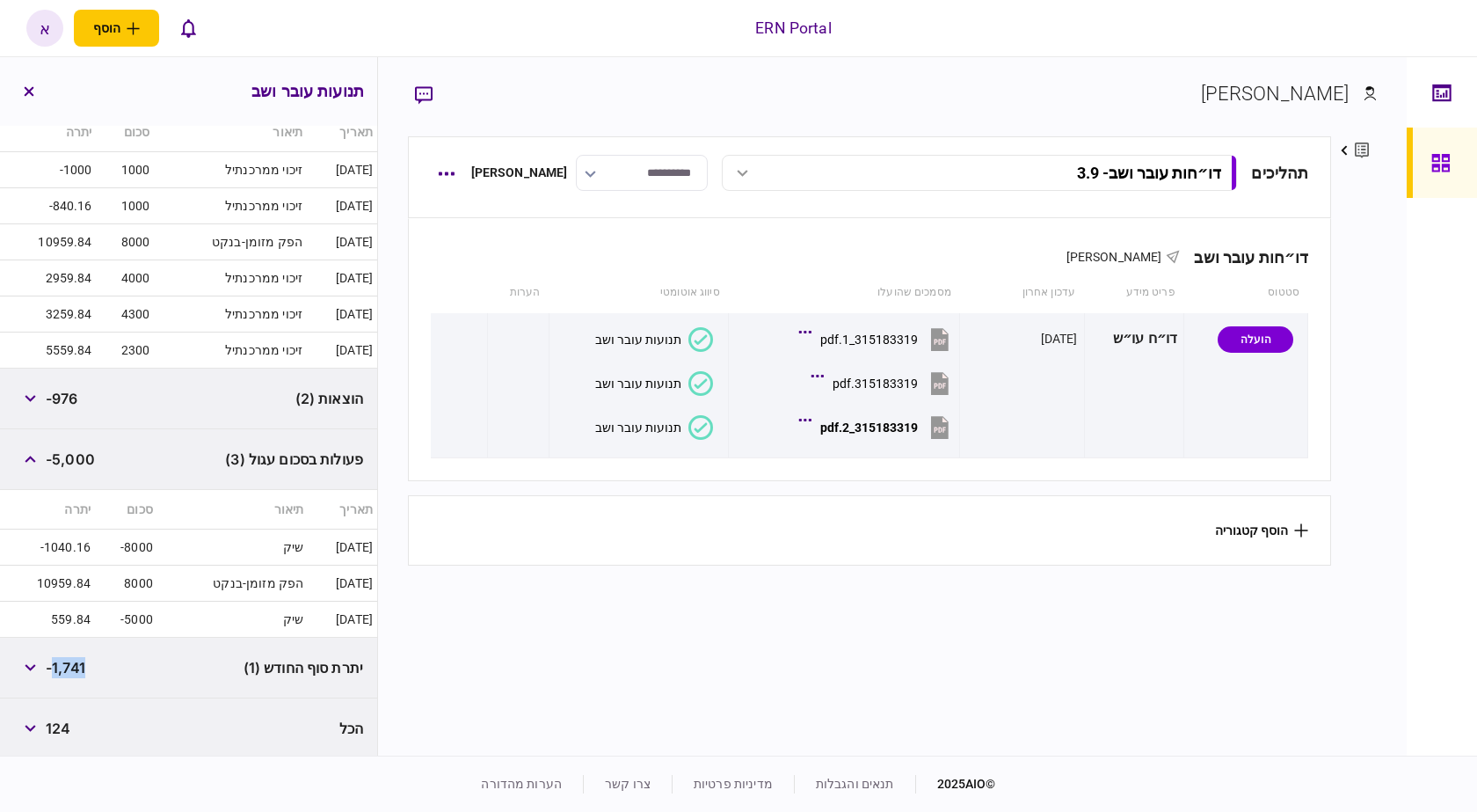
drag, startPoint x: 30, startPoint y: 462, endPoint x: 257, endPoint y: 469, distance: 227.1
click at [33, 460] on button "button" at bounding box center [30, 459] width 32 height 32
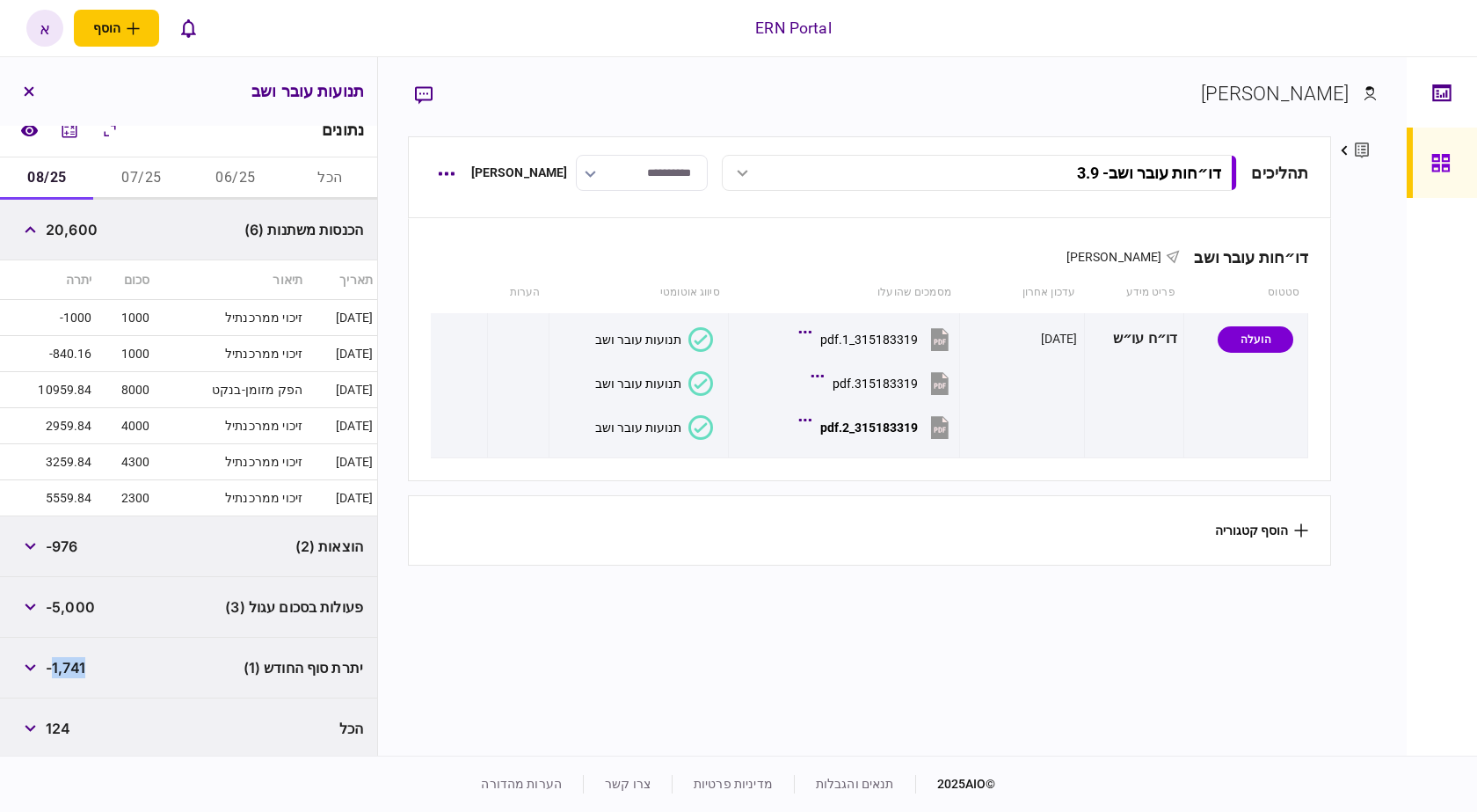
scroll to position [285, 0]
